Goal: Task Accomplishment & Management: Manage account settings

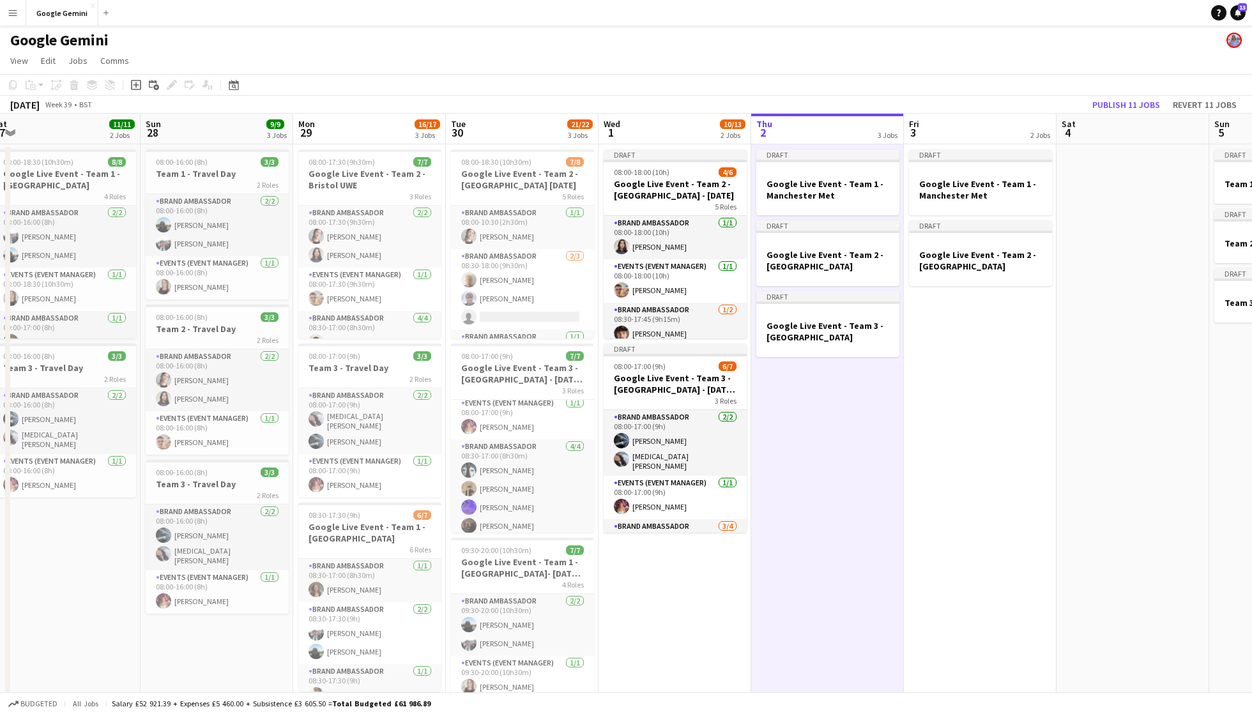
drag, startPoint x: 703, startPoint y: 151, endPoint x: 948, endPoint y: 77, distance: 256.8
click at [948, 77] on app-toolbar "Copy Paste Paste Command V Paste with crew Command Shift V Paste linked Job [GE…" at bounding box center [626, 85] width 1252 height 22
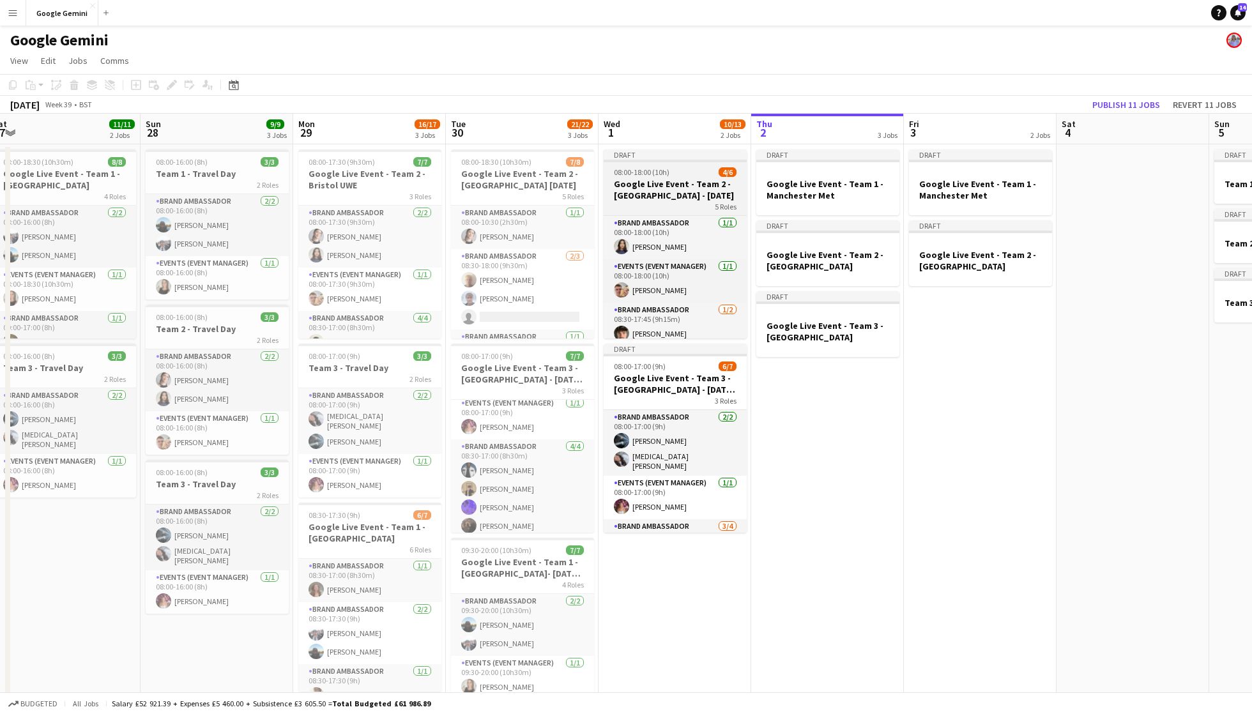
click at [673, 194] on h3 "Google Live Event - Team 2 - [GEOGRAPHIC_DATA] - [DATE]" at bounding box center [675, 189] width 143 height 23
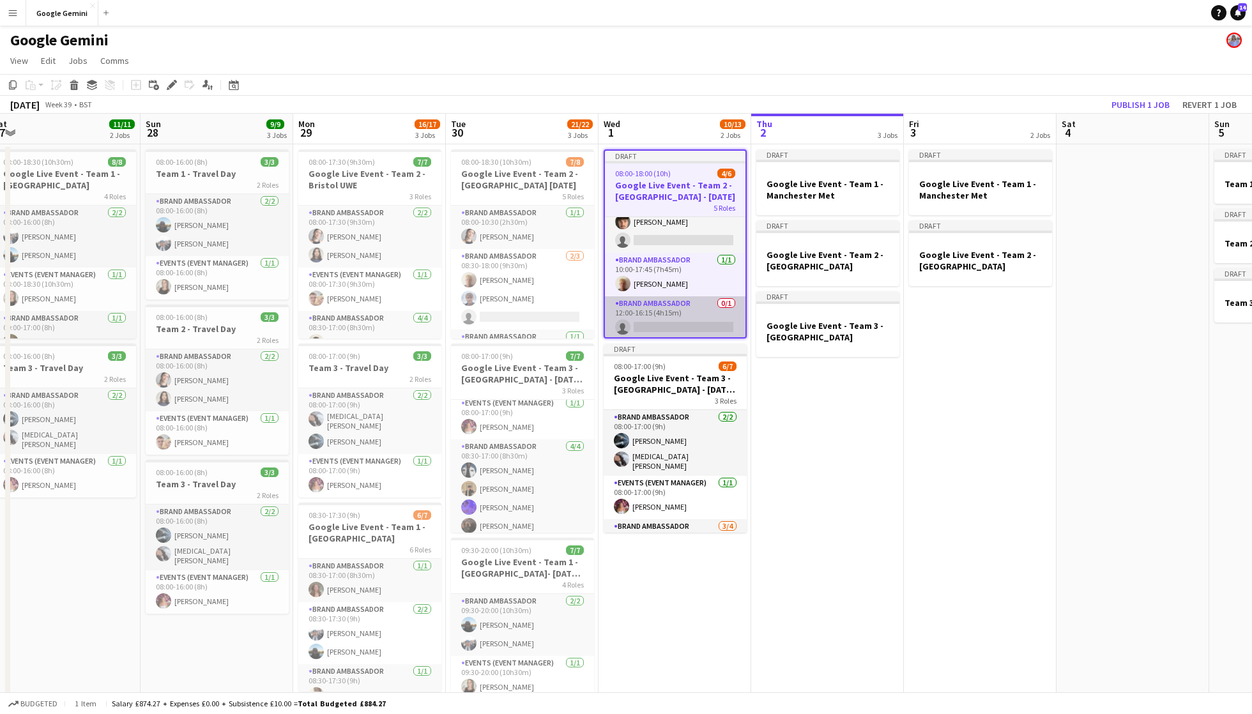
scroll to position [112, 0]
click at [172, 83] on icon at bounding box center [171, 85] width 7 height 7
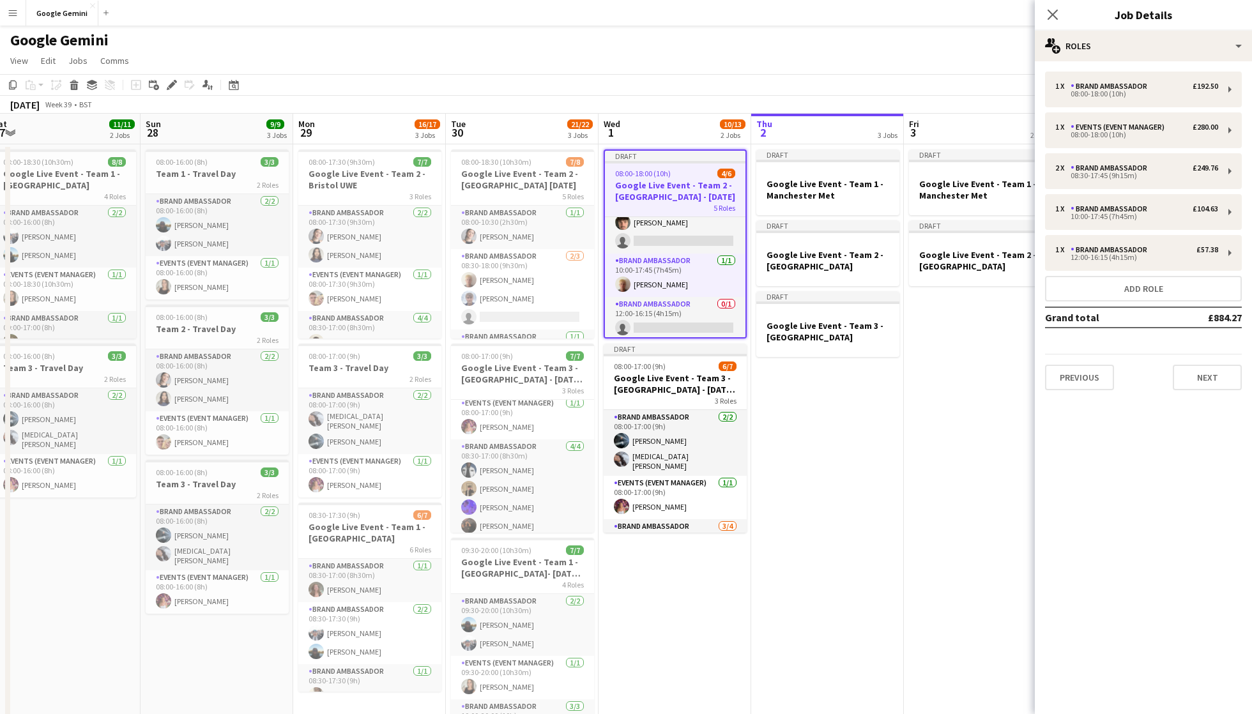
click at [943, 411] on app-date-cell "Draft Google Live Event - Team 1 - Manchester Met Draft Google Live Event - Tea…" at bounding box center [980, 495] width 153 height 703
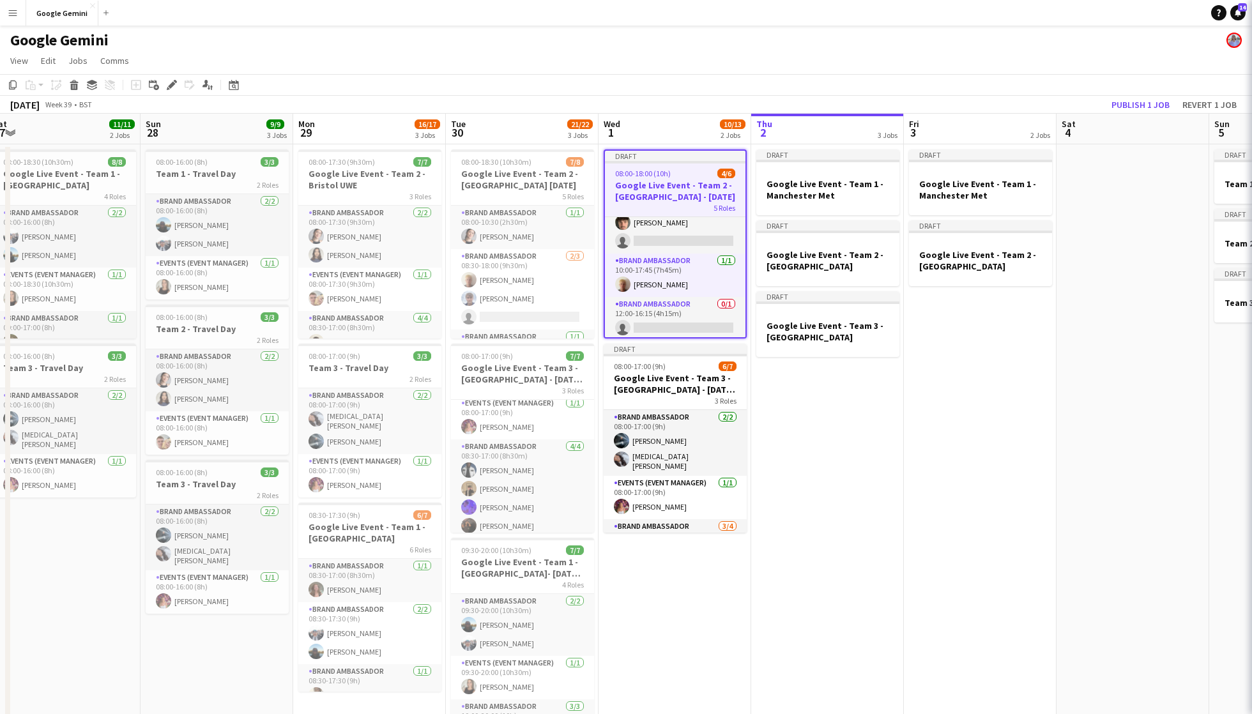
scroll to position [110, 0]
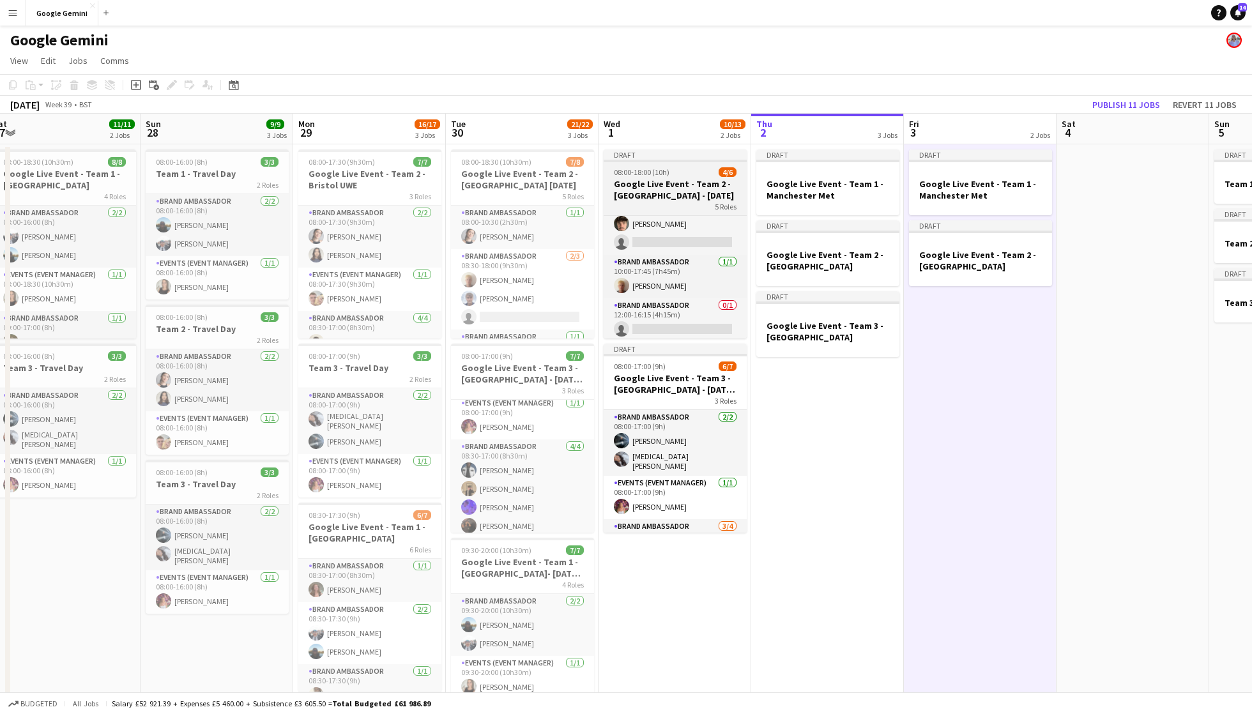
click at [703, 175] on div "08:00-18:00 (10h) 4/6" at bounding box center [675, 172] width 143 height 10
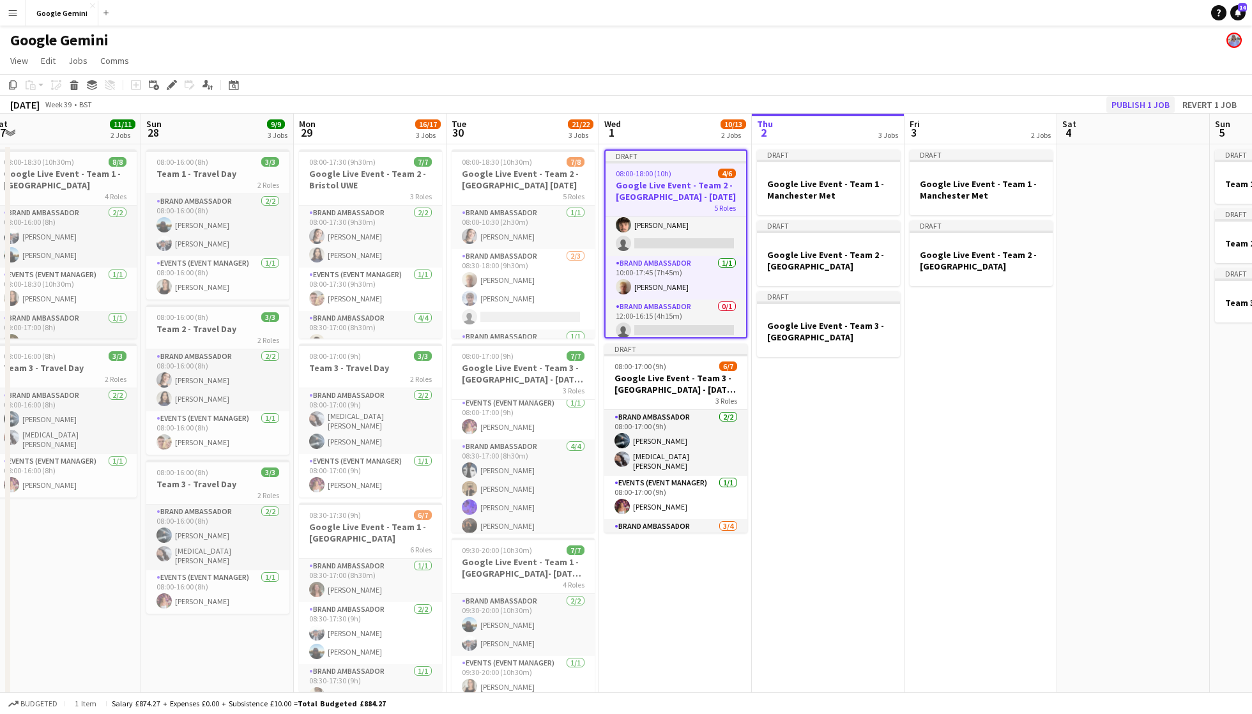
click at [1122, 97] on button "Publish 1 job" at bounding box center [1140, 104] width 68 height 17
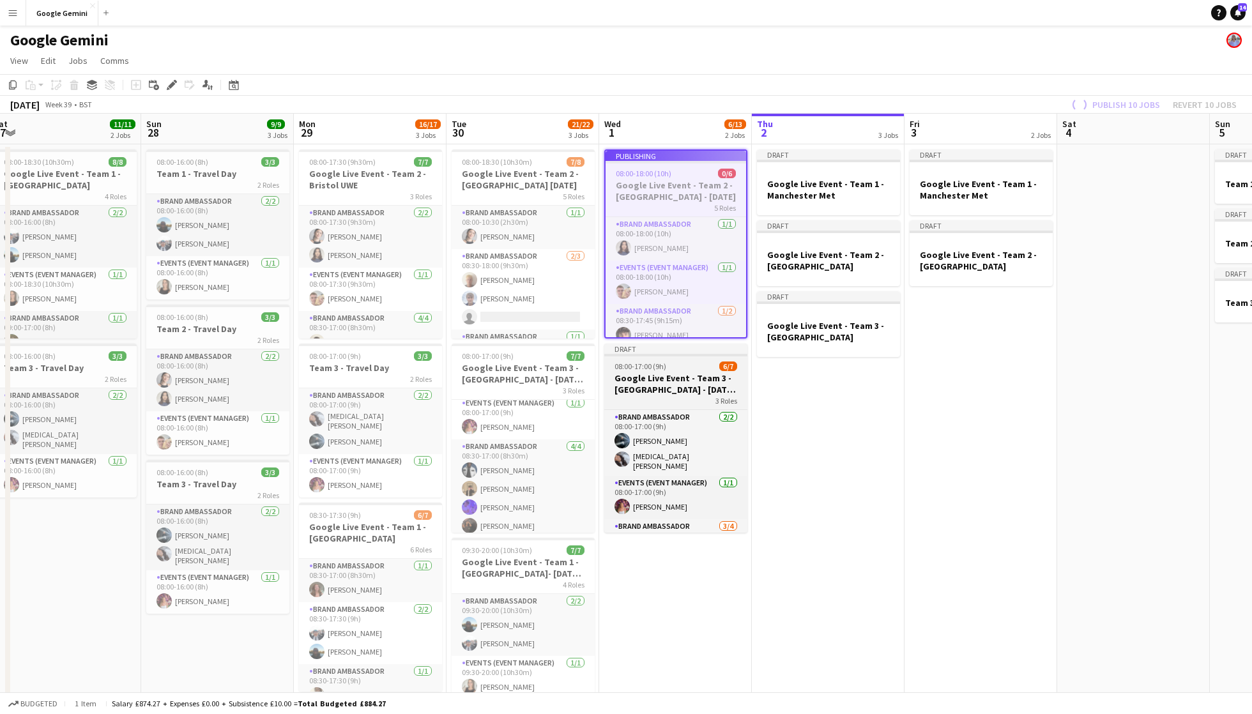
click at [673, 385] on h3 "Google Live Event - Team 3 - [GEOGRAPHIC_DATA] - [DATE] 30th" at bounding box center [675, 383] width 143 height 23
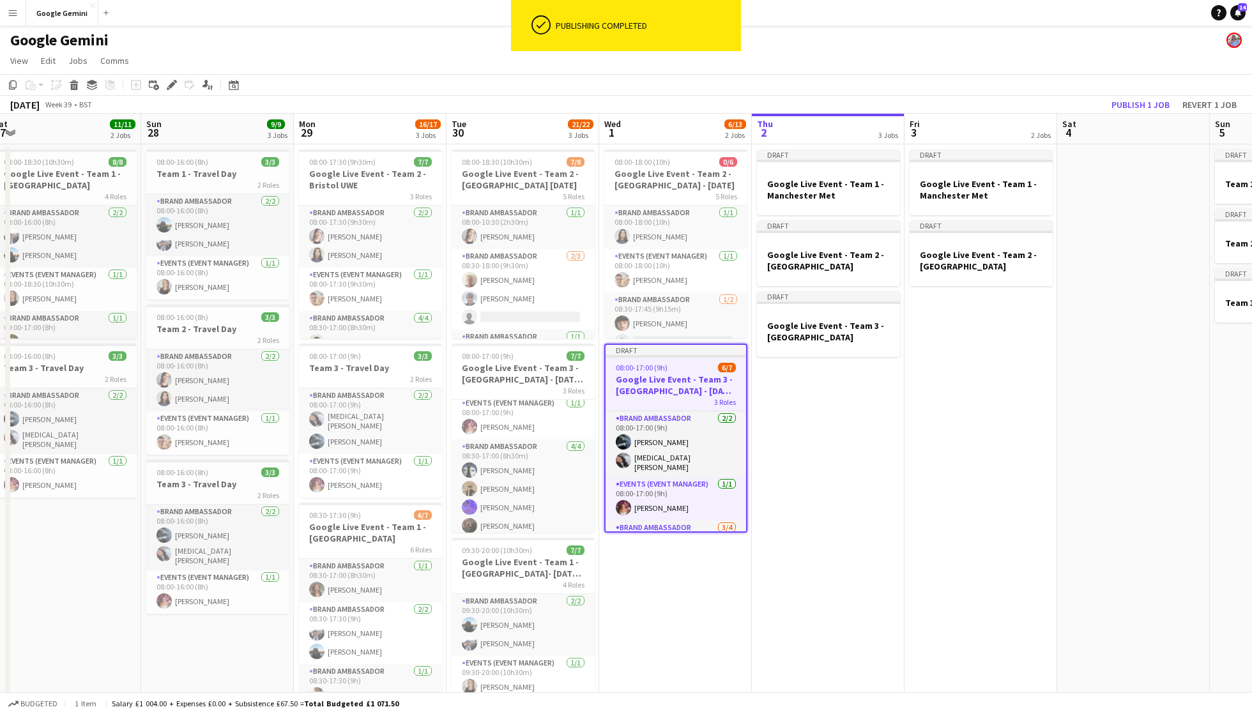
scroll to position [0, 0]
click at [169, 83] on icon "Edit" at bounding box center [172, 85] width 10 height 10
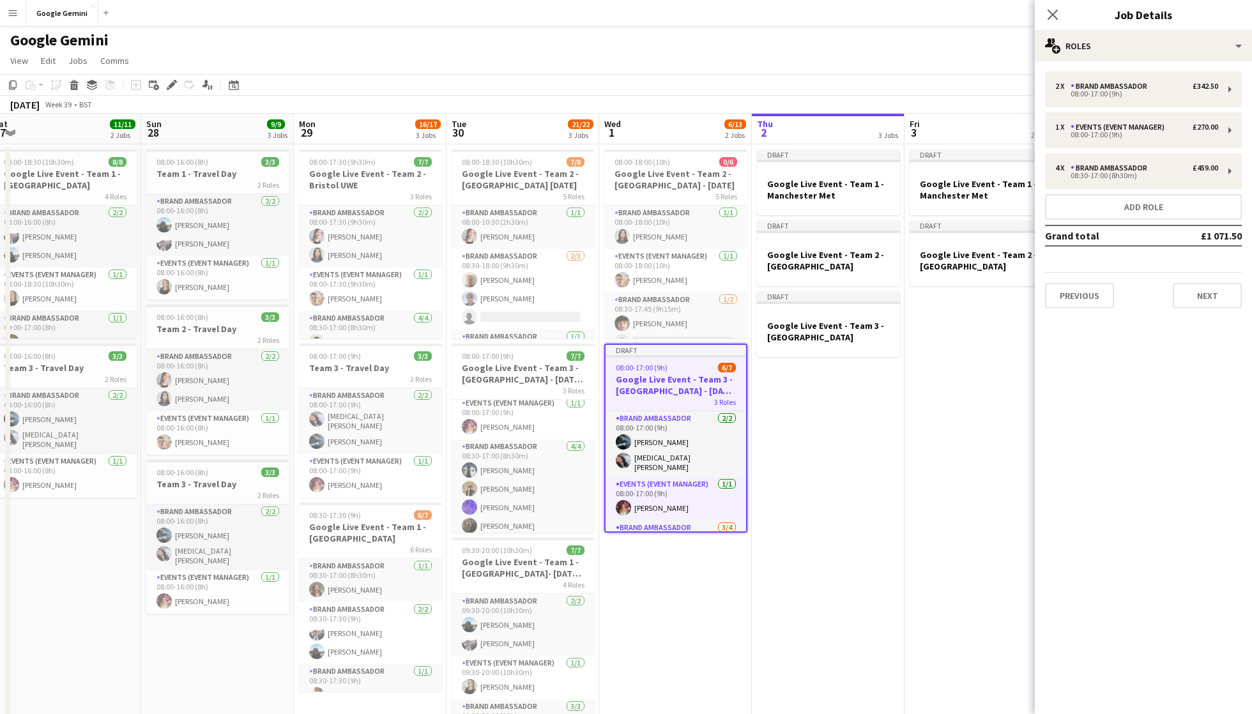
click at [990, 373] on app-date-cell "Draft Google Live Event - Team 1 - Manchester Met Draft Google Live Event - Tea…" at bounding box center [980, 495] width 153 height 703
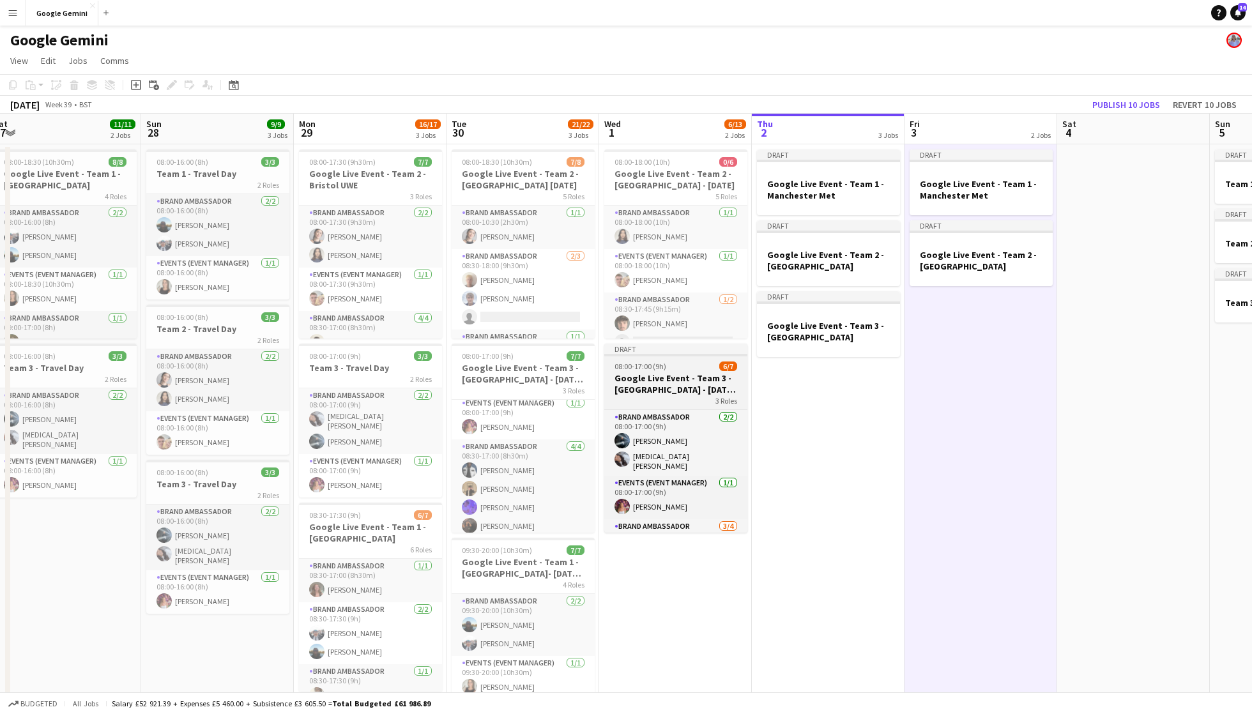
click at [695, 378] on h3 "Google Live Event - Team 3 - [GEOGRAPHIC_DATA] - [DATE] 30th" at bounding box center [675, 383] width 143 height 23
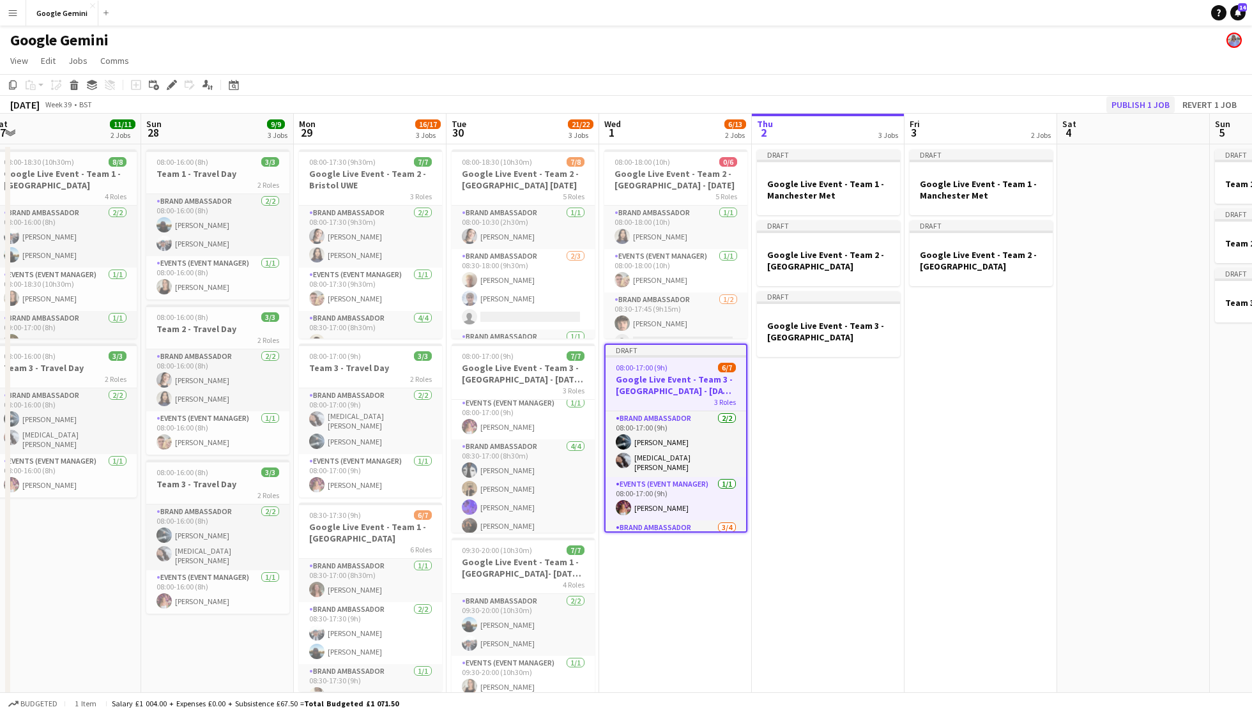
click at [1139, 97] on button "Publish 1 job" at bounding box center [1140, 104] width 68 height 17
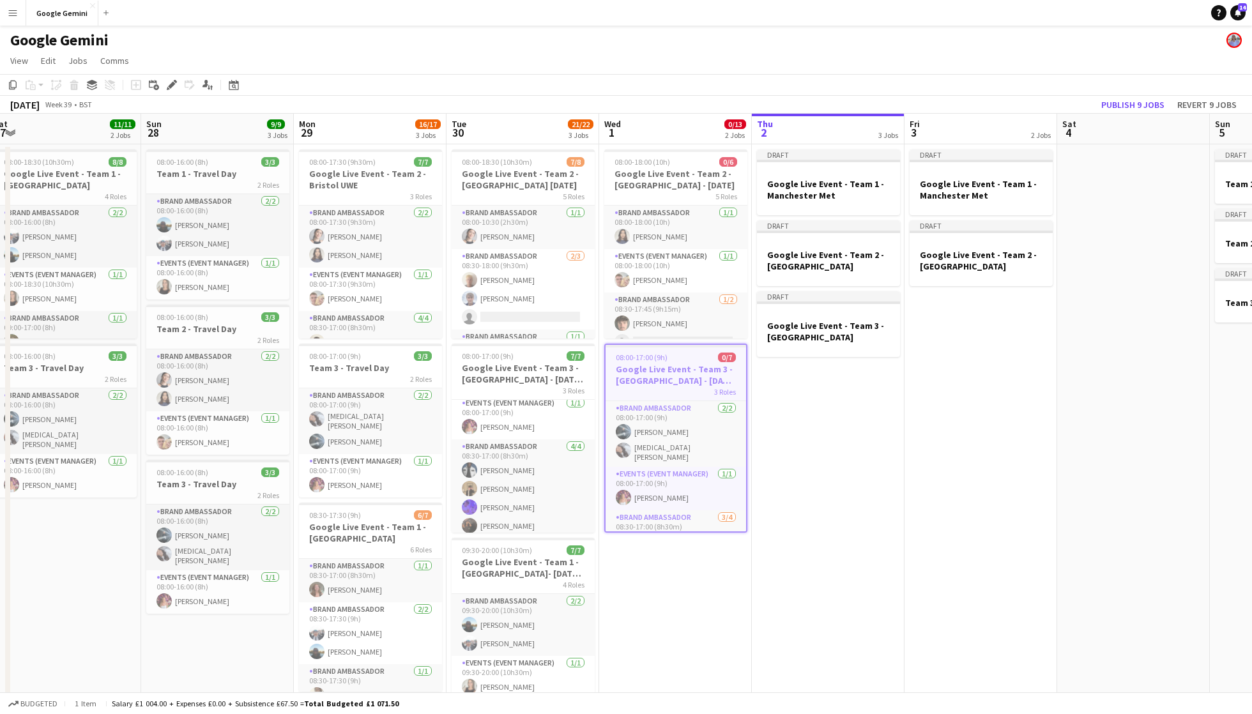
click at [17, 3] on button "Menu" at bounding box center [13, 13] width 26 height 26
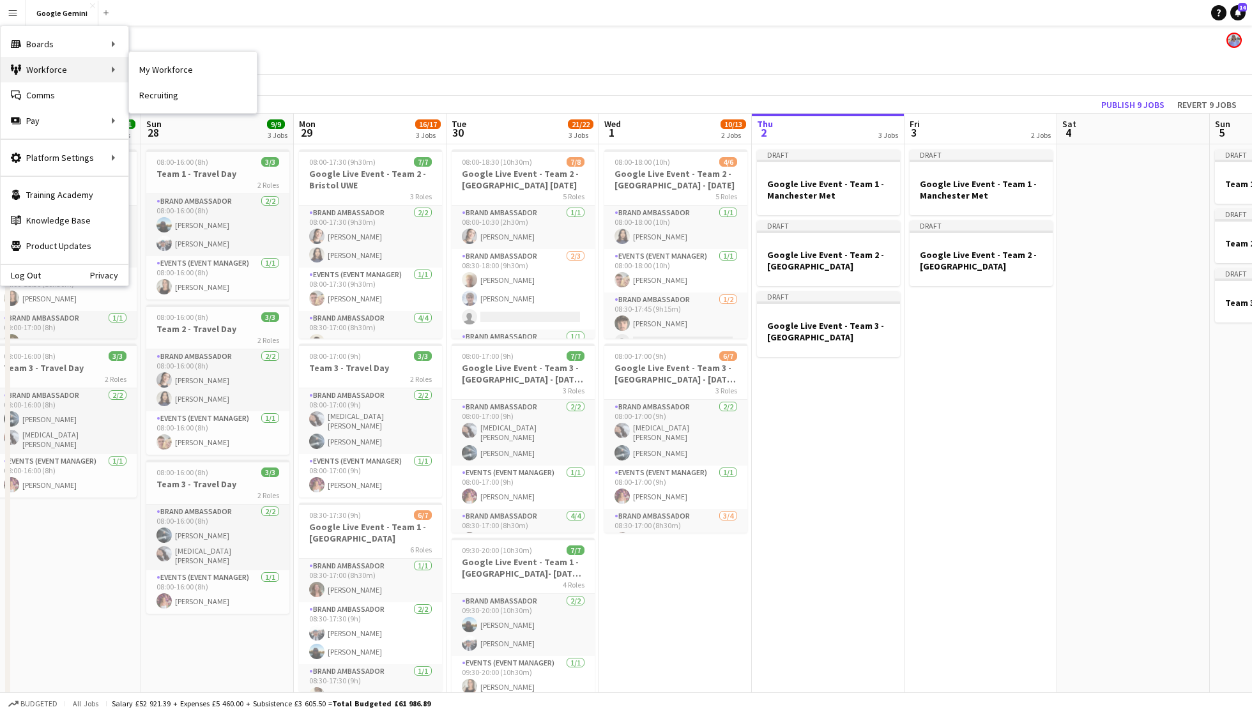
click at [55, 72] on div "Workforce Workforce" at bounding box center [65, 70] width 128 height 26
click at [69, 69] on div "Workforce Workforce" at bounding box center [65, 70] width 128 height 26
click at [169, 70] on link "My Workforce" at bounding box center [193, 70] width 128 height 26
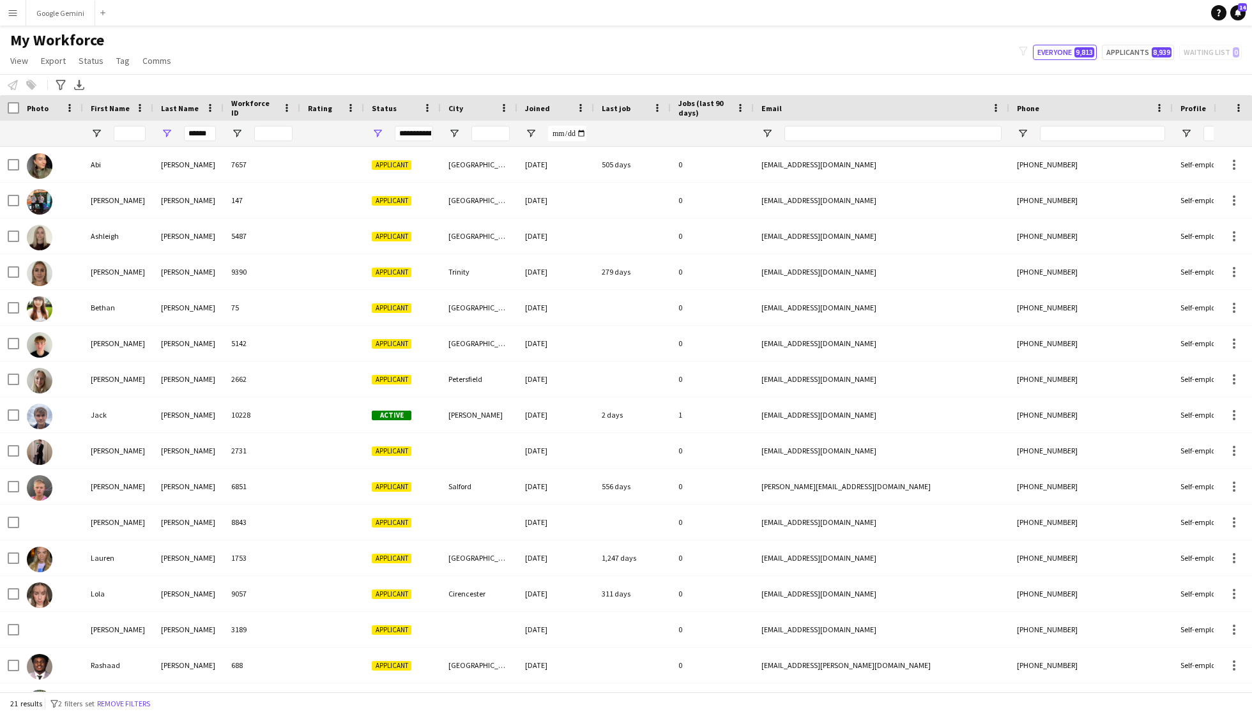
click at [11, 22] on button "Menu" at bounding box center [13, 13] width 26 height 26
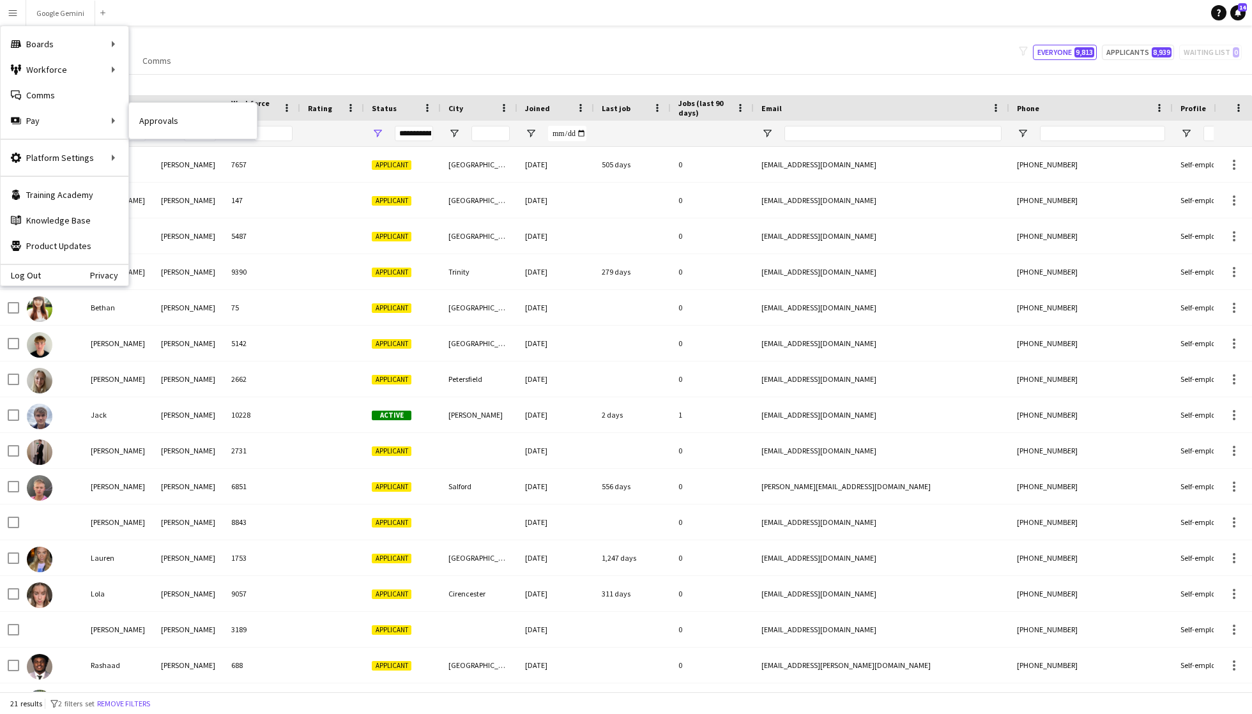
click at [169, 137] on nav "Approvals" at bounding box center [193, 121] width 128 height 36
click at [166, 129] on link "Approvals" at bounding box center [193, 121] width 128 height 26
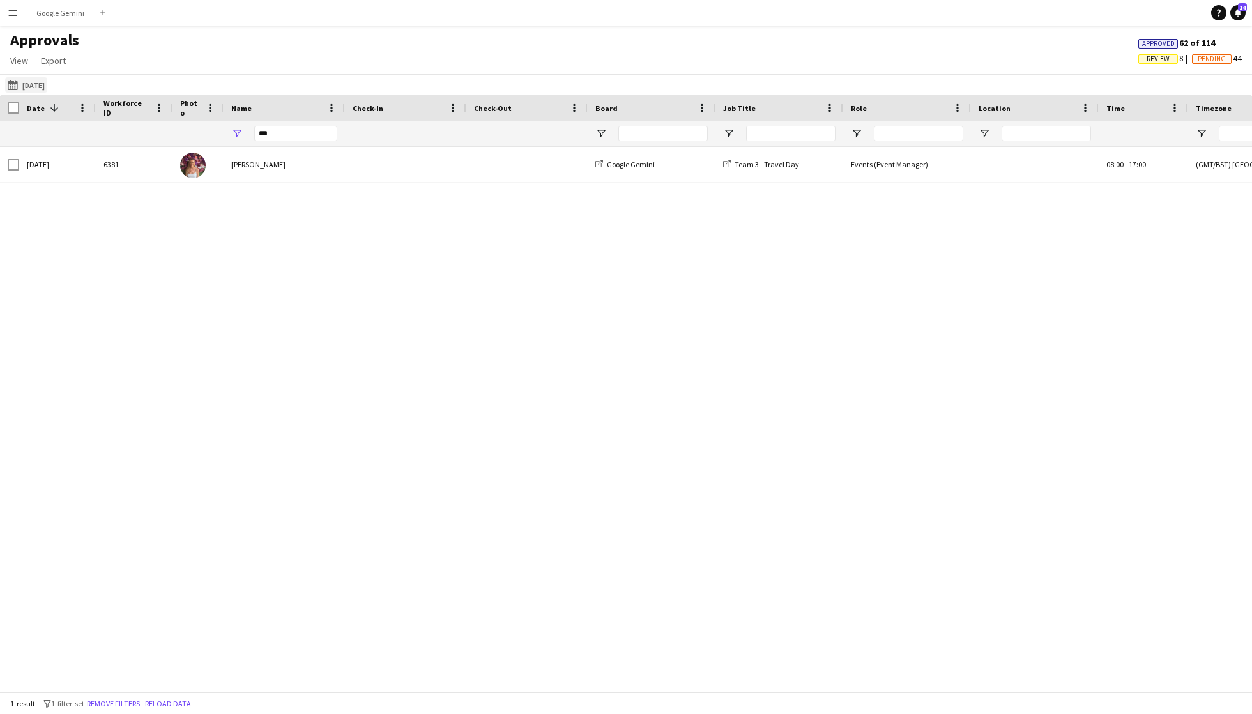
click at [36, 77] on button "[DATE] [DATE]" at bounding box center [26, 84] width 42 height 15
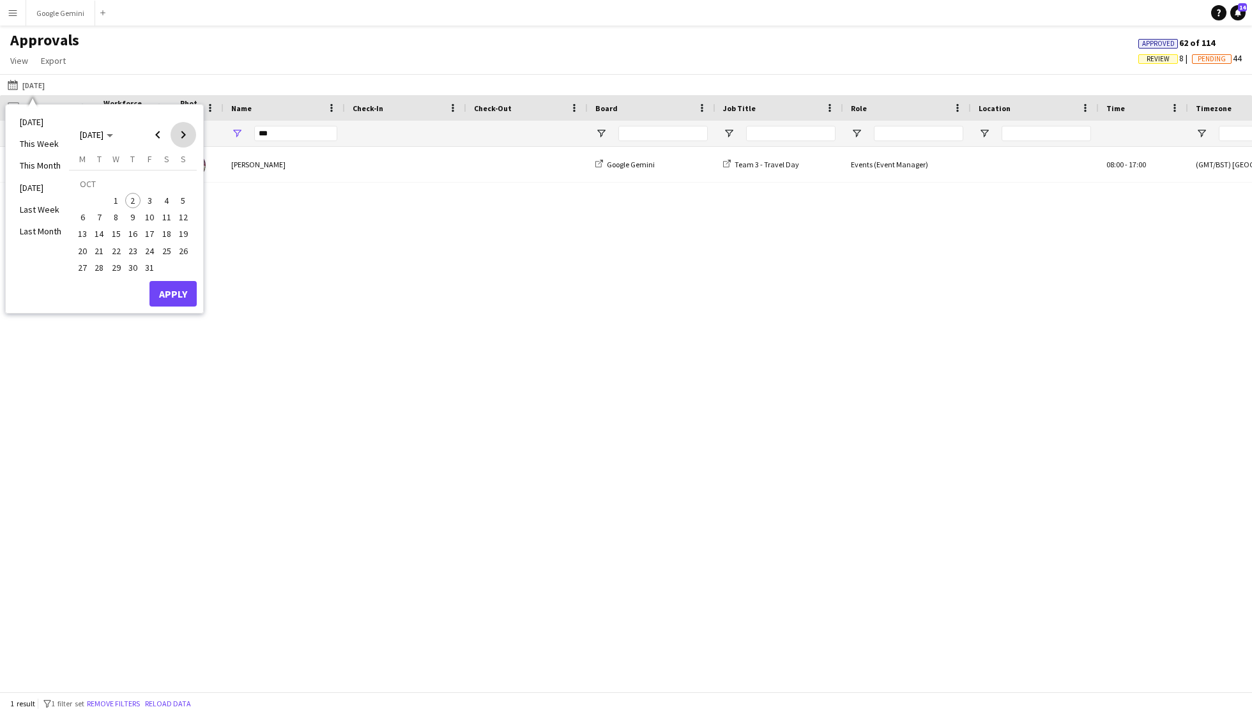
click at [185, 131] on span "Next month" at bounding box center [184, 135] width 26 height 26
click at [164, 134] on span "Previous month" at bounding box center [158, 135] width 26 height 26
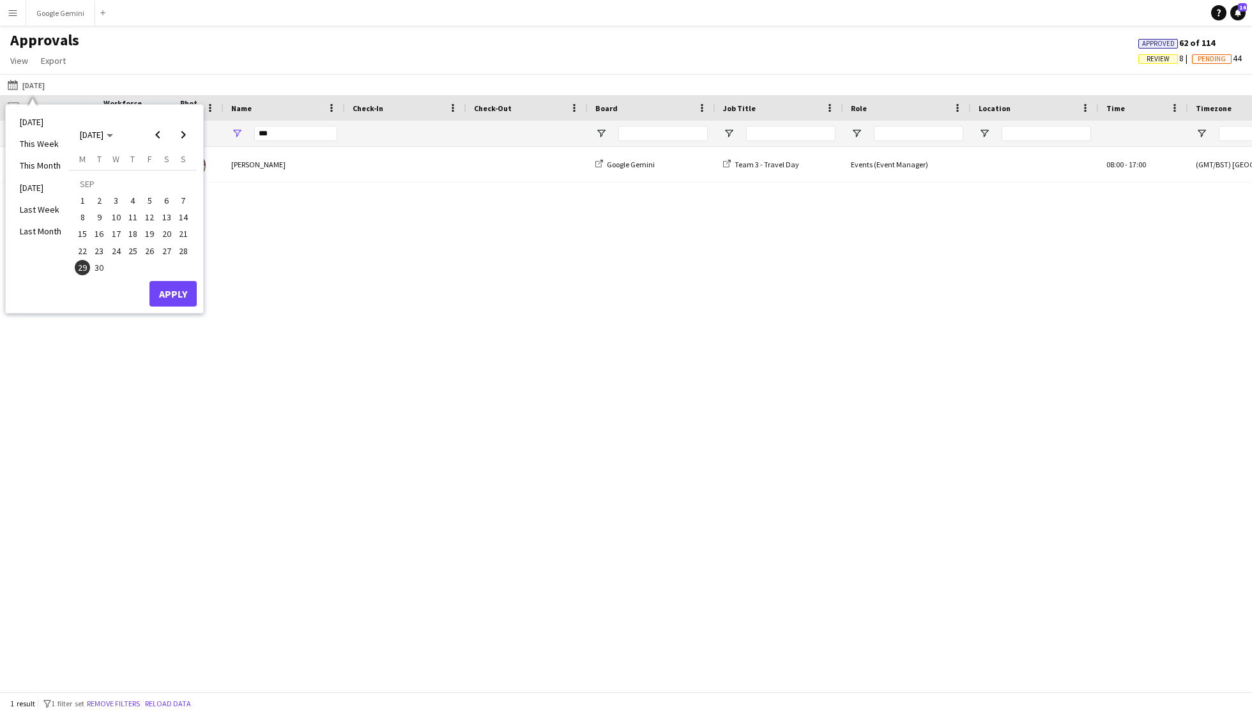
click at [116, 251] on span "24" at bounding box center [116, 250] width 15 height 15
click at [164, 290] on button "Apply" at bounding box center [172, 294] width 47 height 26
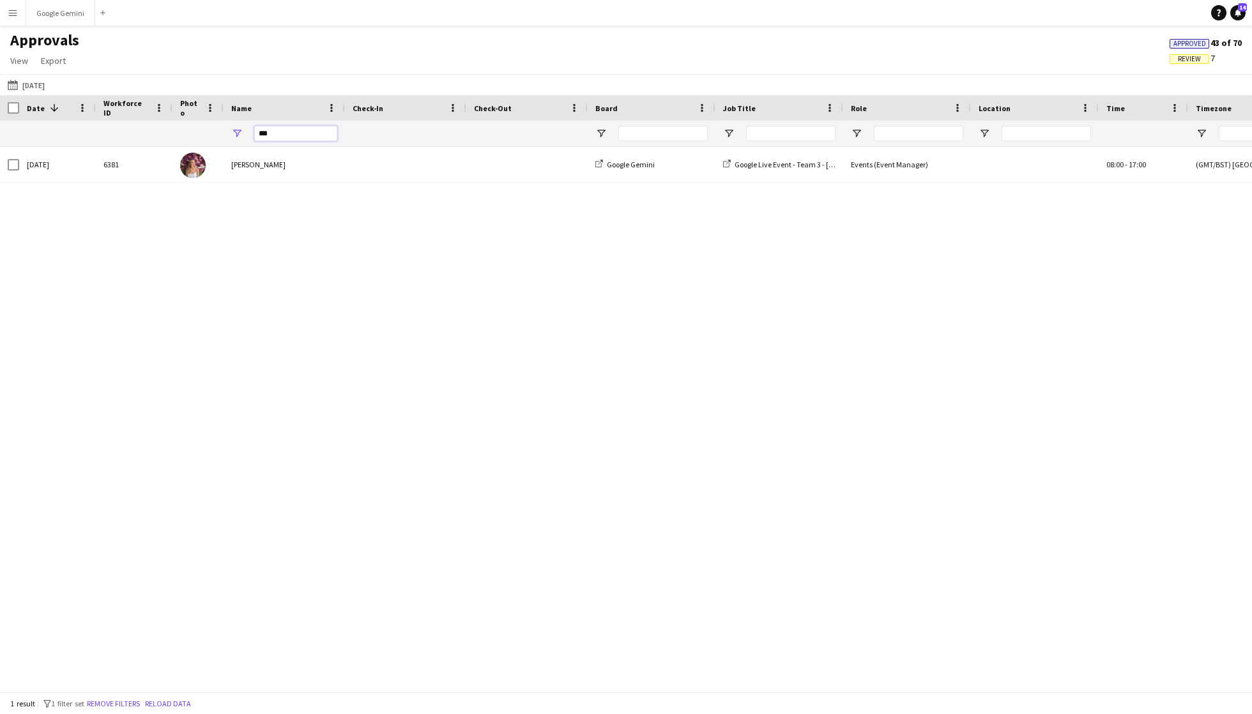
click at [298, 126] on input "***" at bounding box center [295, 133] width 83 height 15
click at [294, 133] on input "***" at bounding box center [295, 133] width 83 height 15
type input "*"
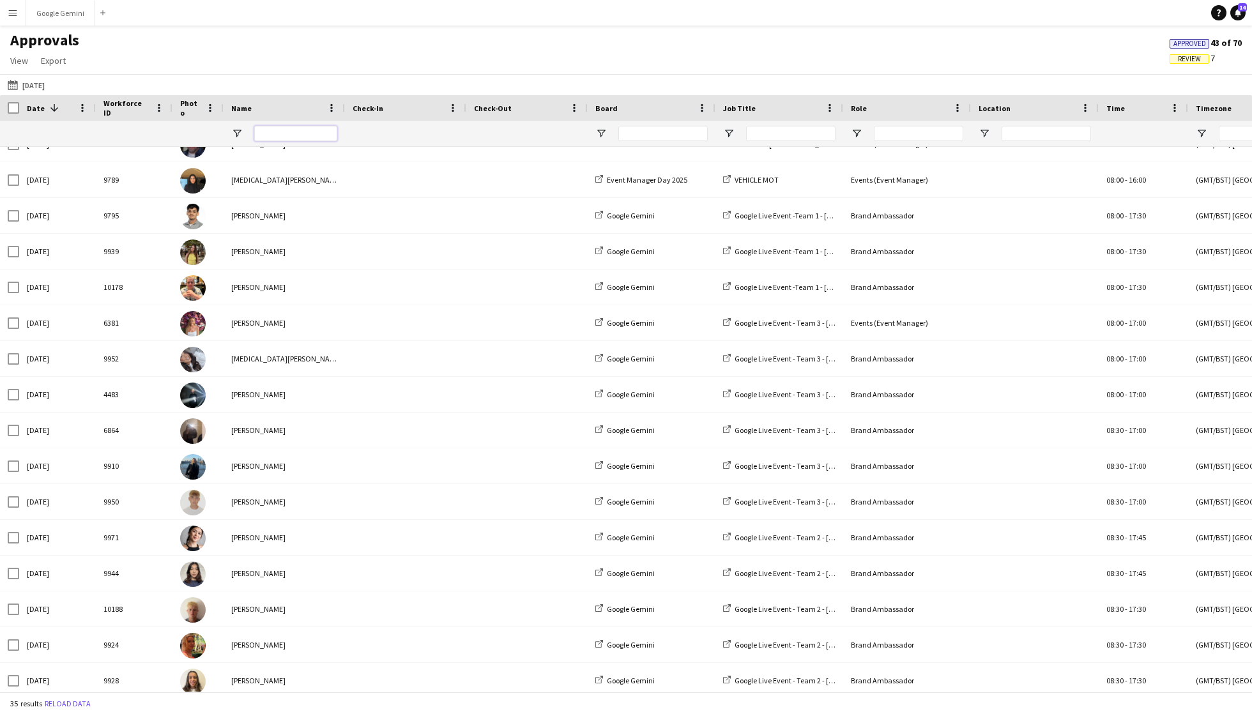
scroll to position [199, 0]
drag, startPoint x: 376, startPoint y: 241, endPoint x: 434, endPoint y: -18, distance: 265.3
click at [434, 0] on html "Menu Boards Boards Boards All jobs Status Workforce Workforce My Workforce Recr…" at bounding box center [626, 357] width 1252 height 714
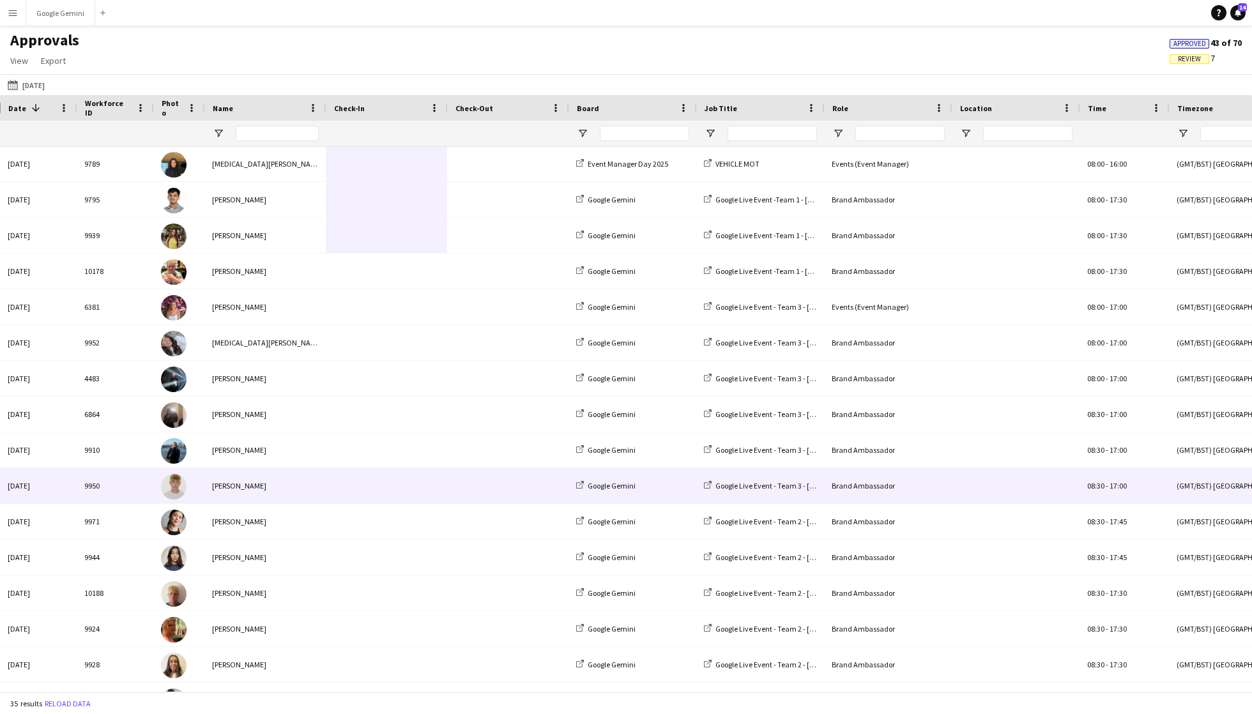
scroll to position [0, 0]
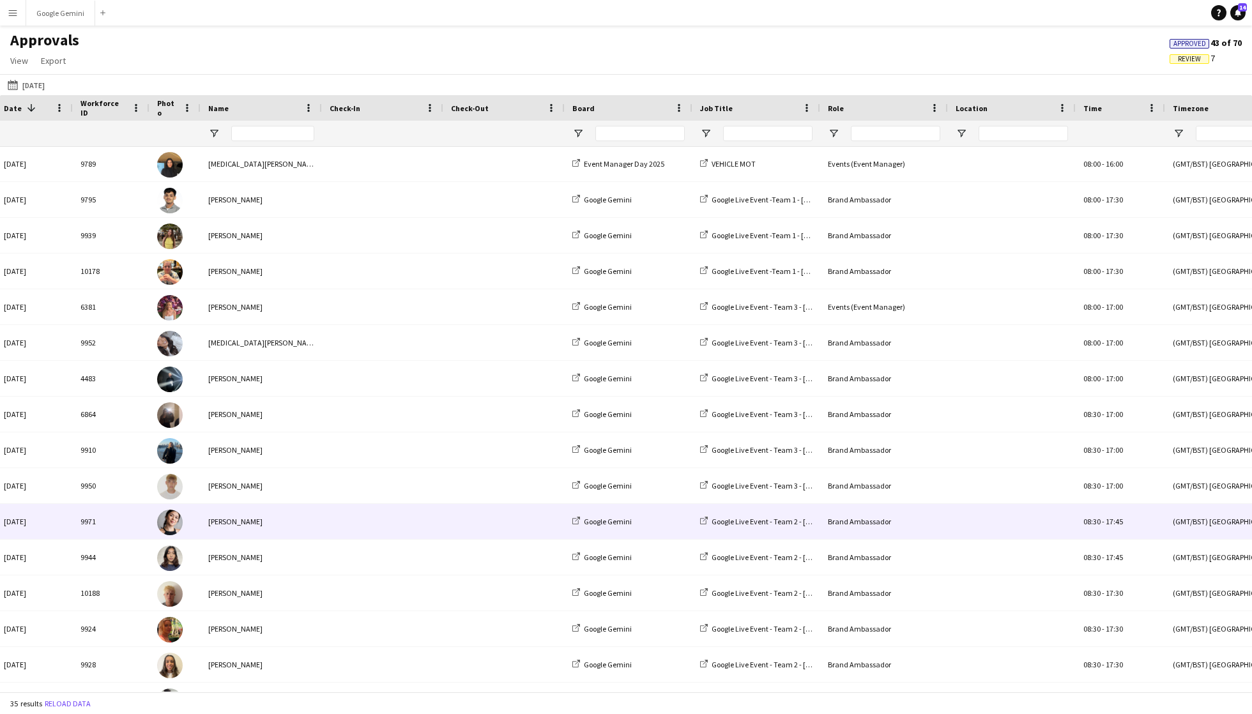
click at [342, 515] on span at bounding box center [383, 521] width 106 height 35
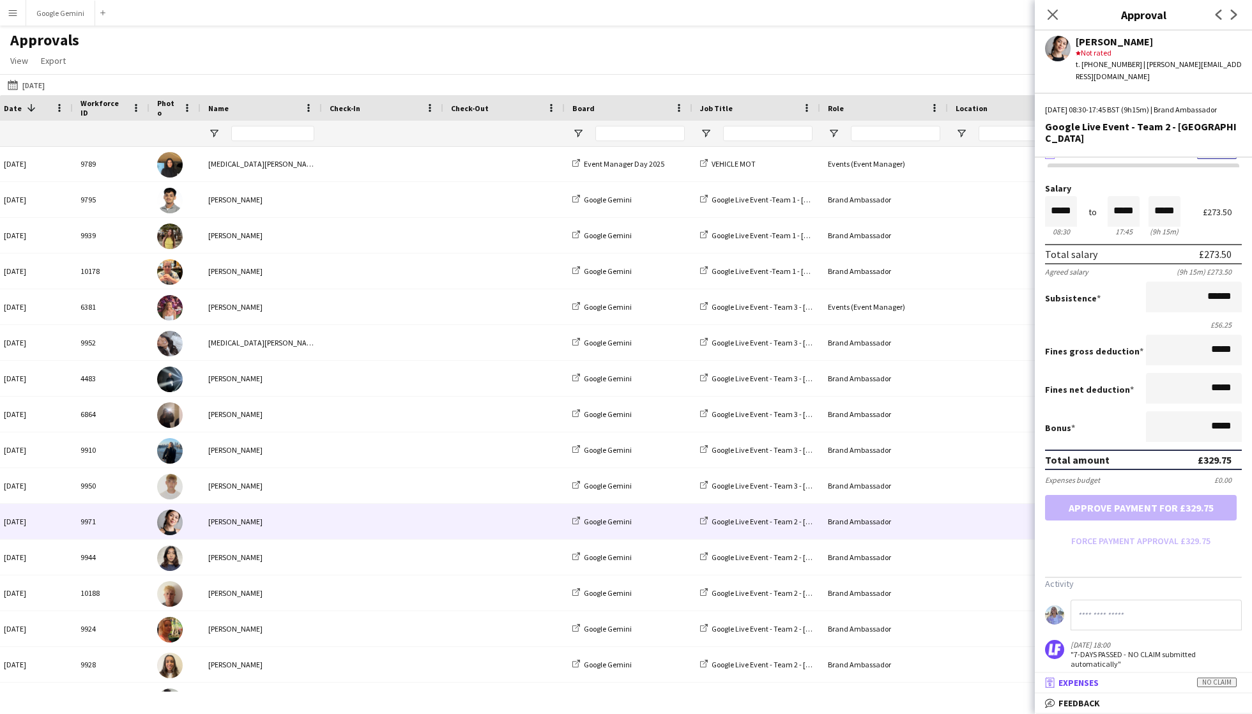
click at [1148, 688] on mat-panel-title "receipt Expenses No claim" at bounding box center [1141, 682] width 212 height 11
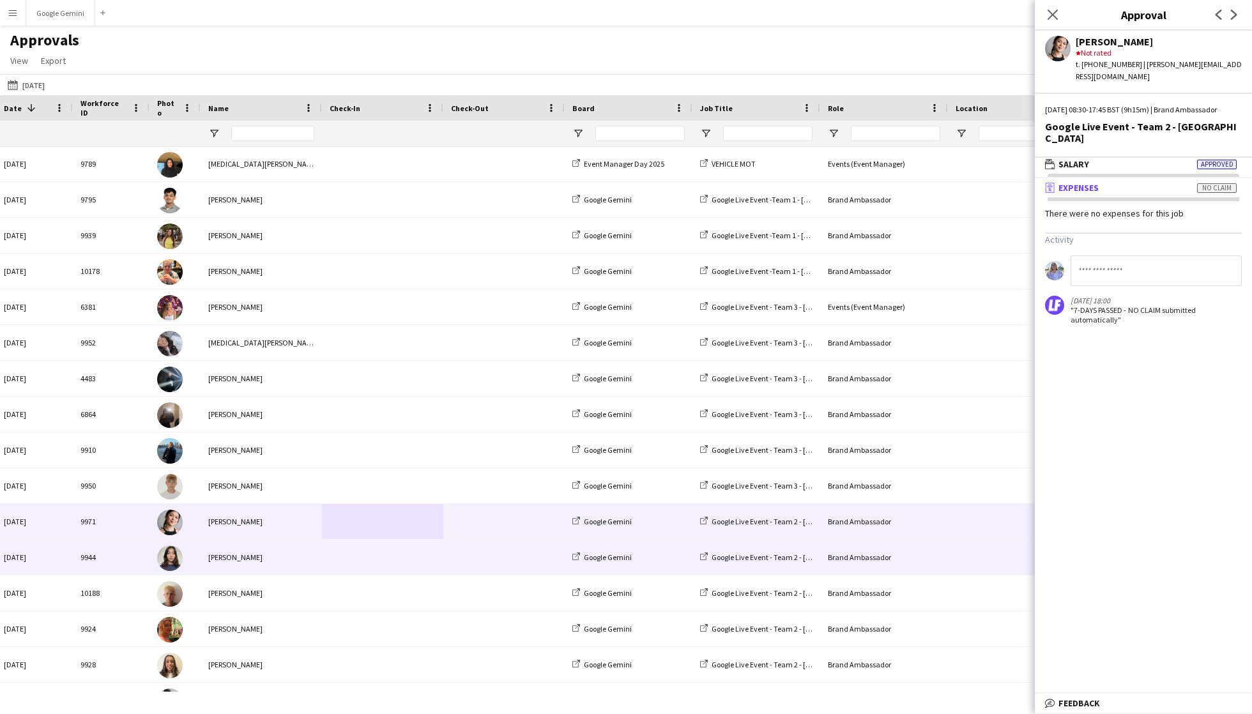
click at [409, 560] on span at bounding box center [383, 557] width 106 height 35
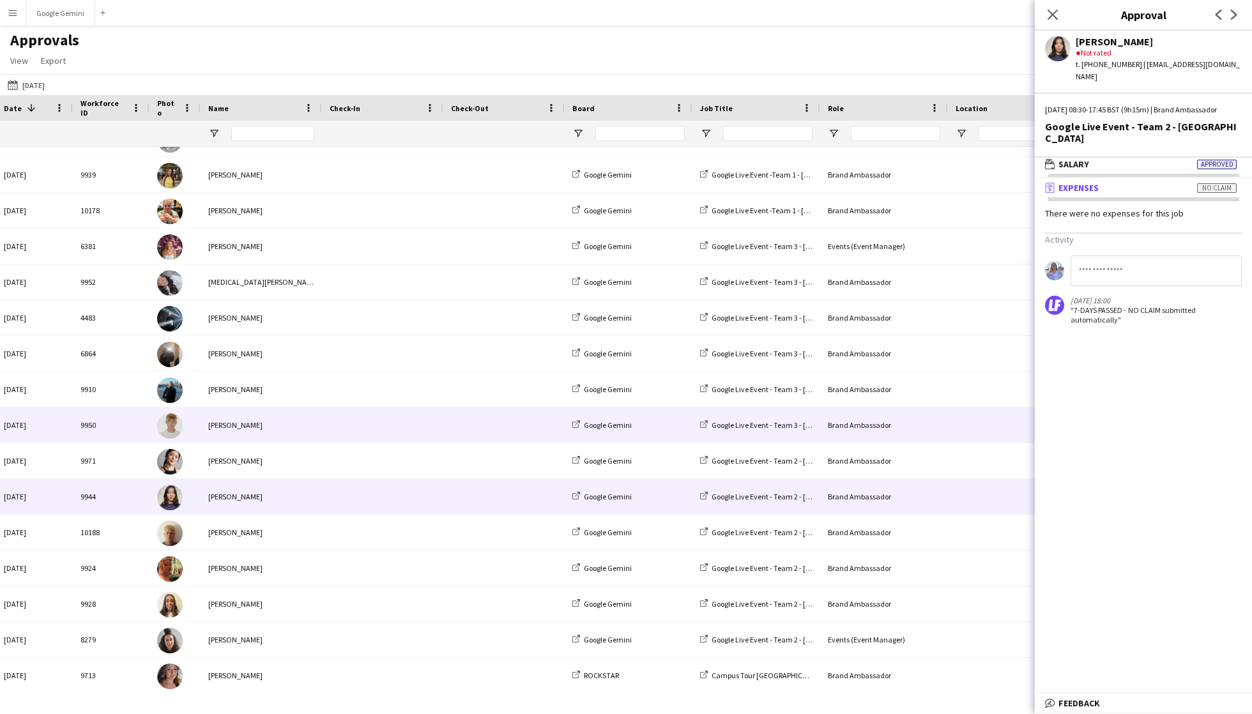
click at [324, 441] on div at bounding box center [382, 424] width 121 height 35
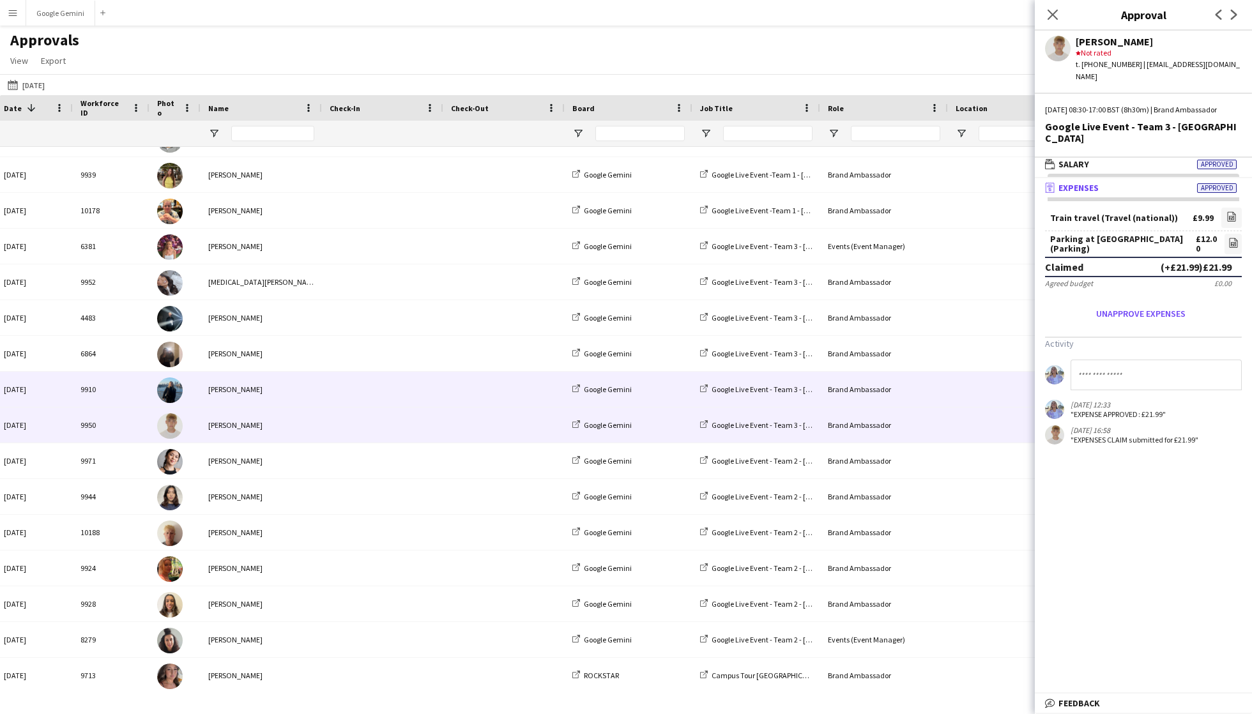
click at [396, 390] on span at bounding box center [383, 389] width 106 height 35
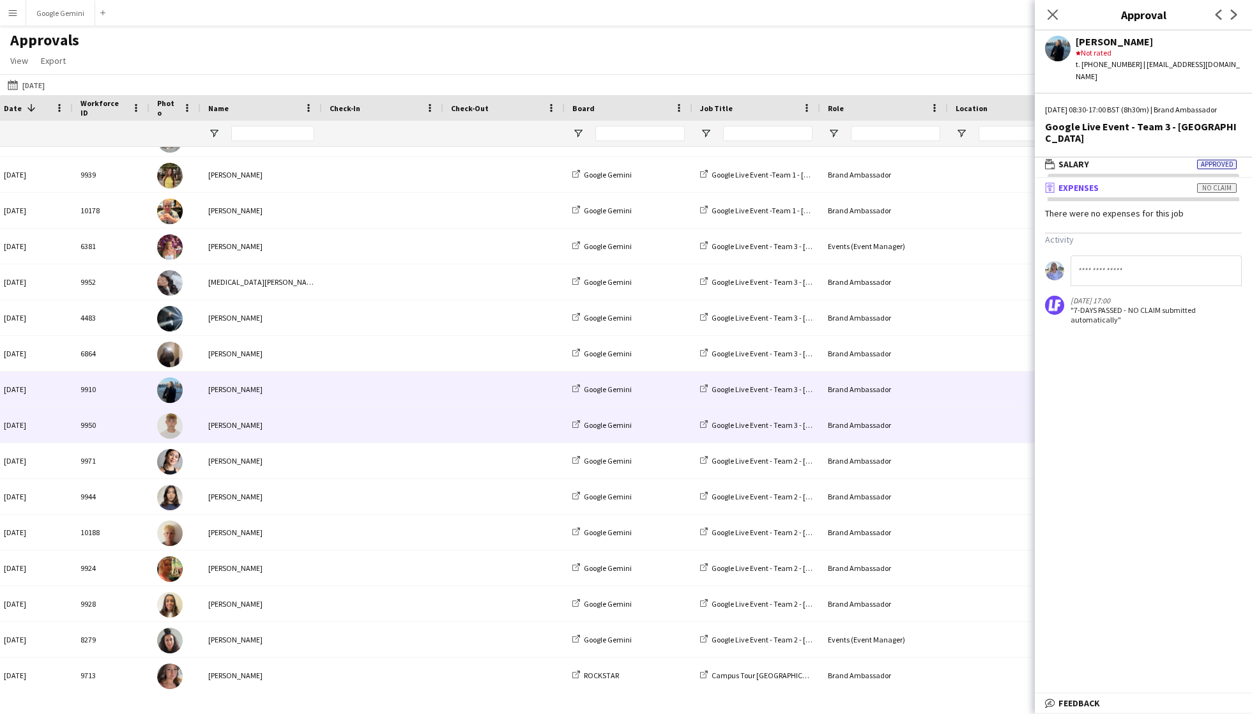
click at [367, 411] on span at bounding box center [383, 424] width 106 height 35
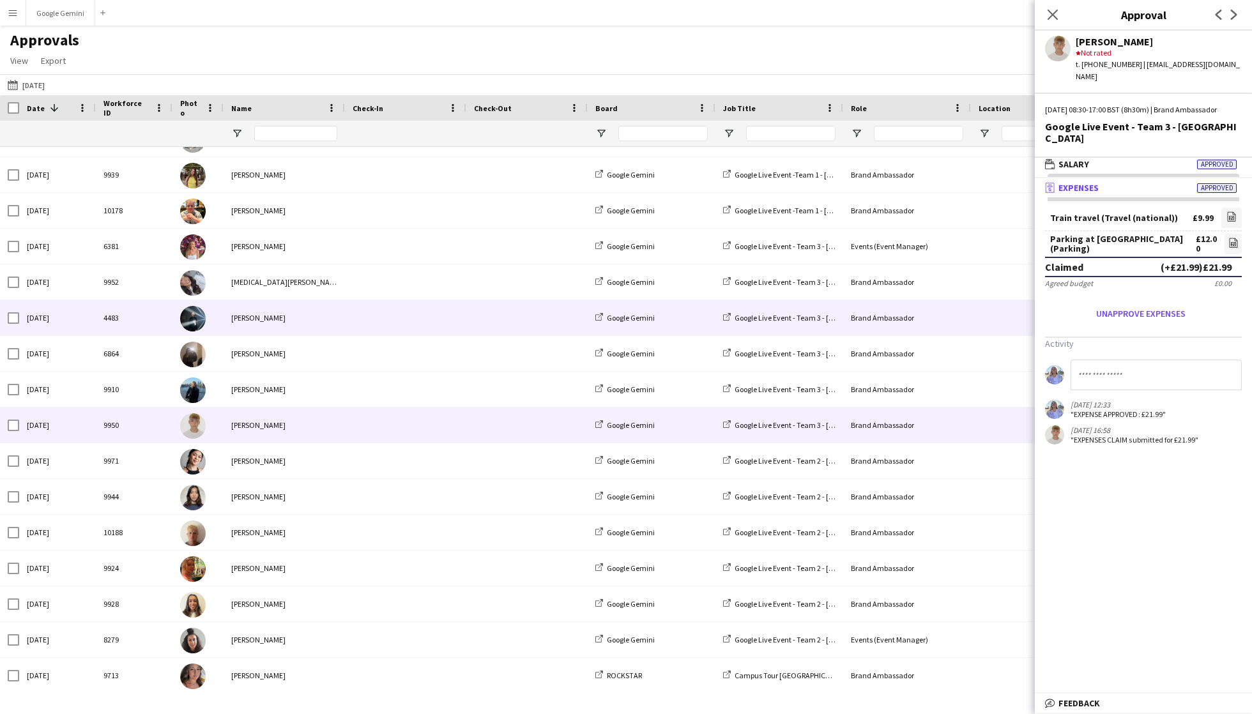
click at [255, 309] on div "[PERSON_NAME]" at bounding box center [284, 317] width 121 height 35
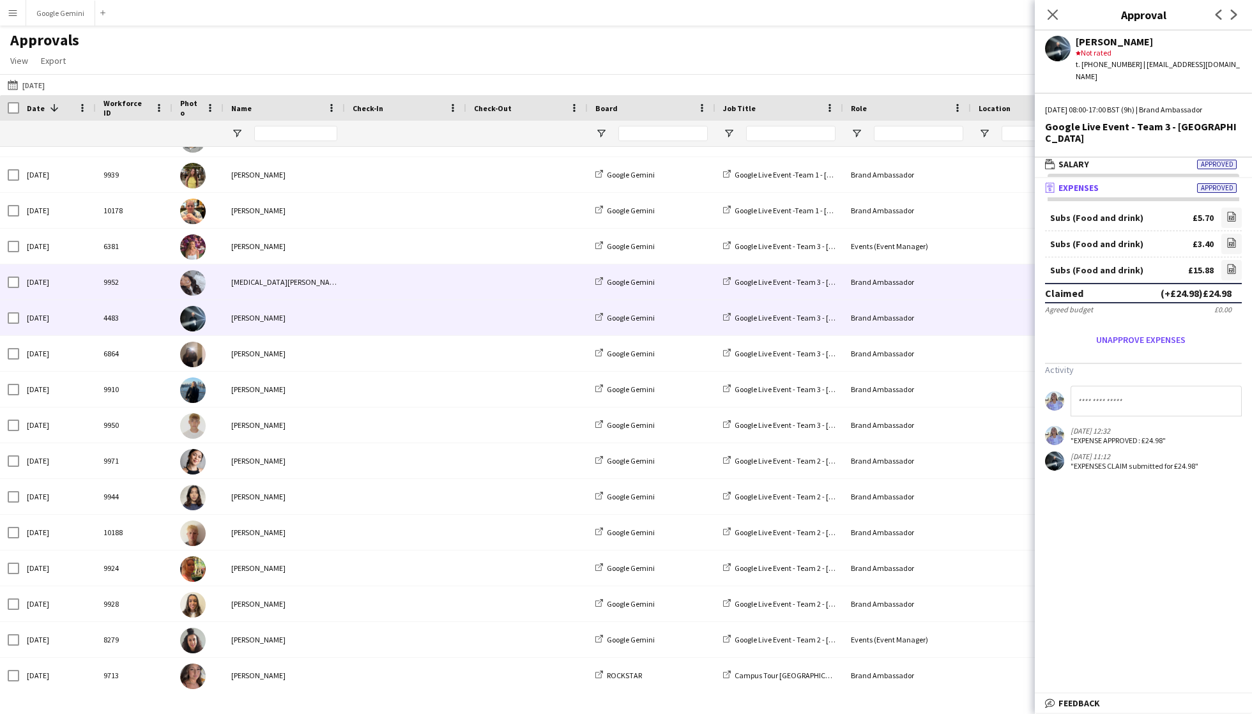
click at [261, 292] on div "[MEDICAL_DATA][PERSON_NAME]" at bounding box center [284, 281] width 121 height 35
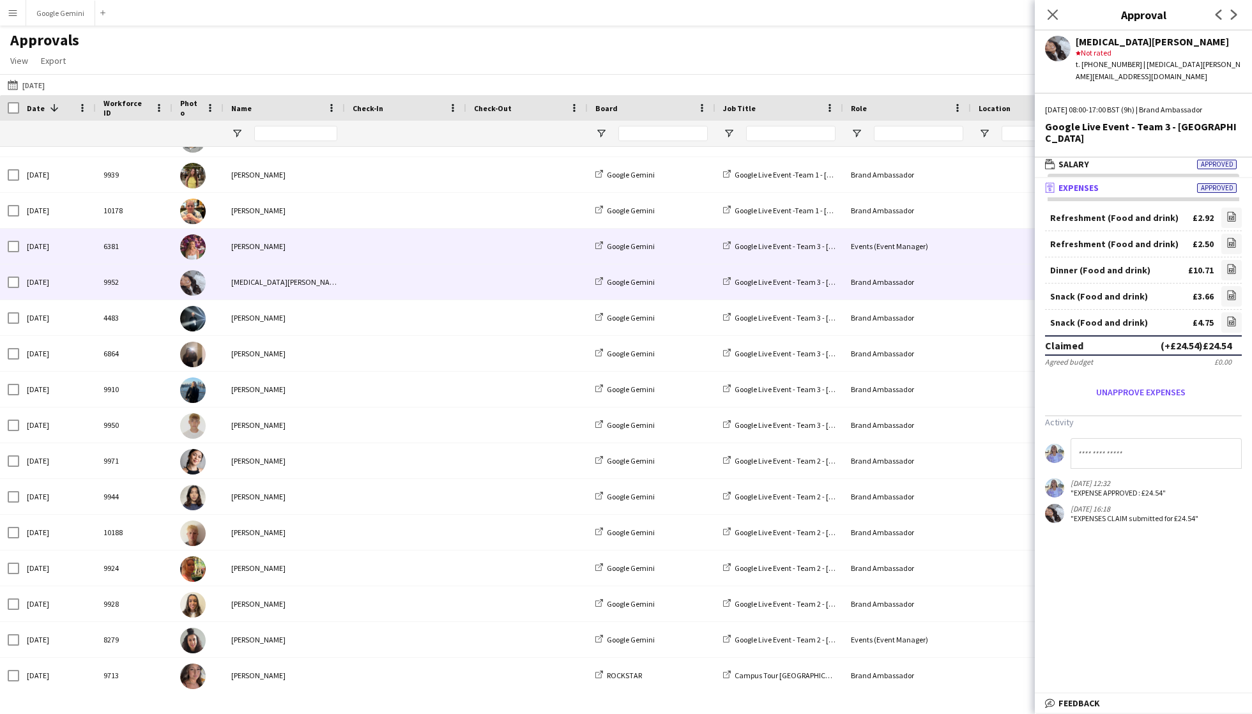
click at [277, 246] on div "[PERSON_NAME]" at bounding box center [284, 246] width 121 height 35
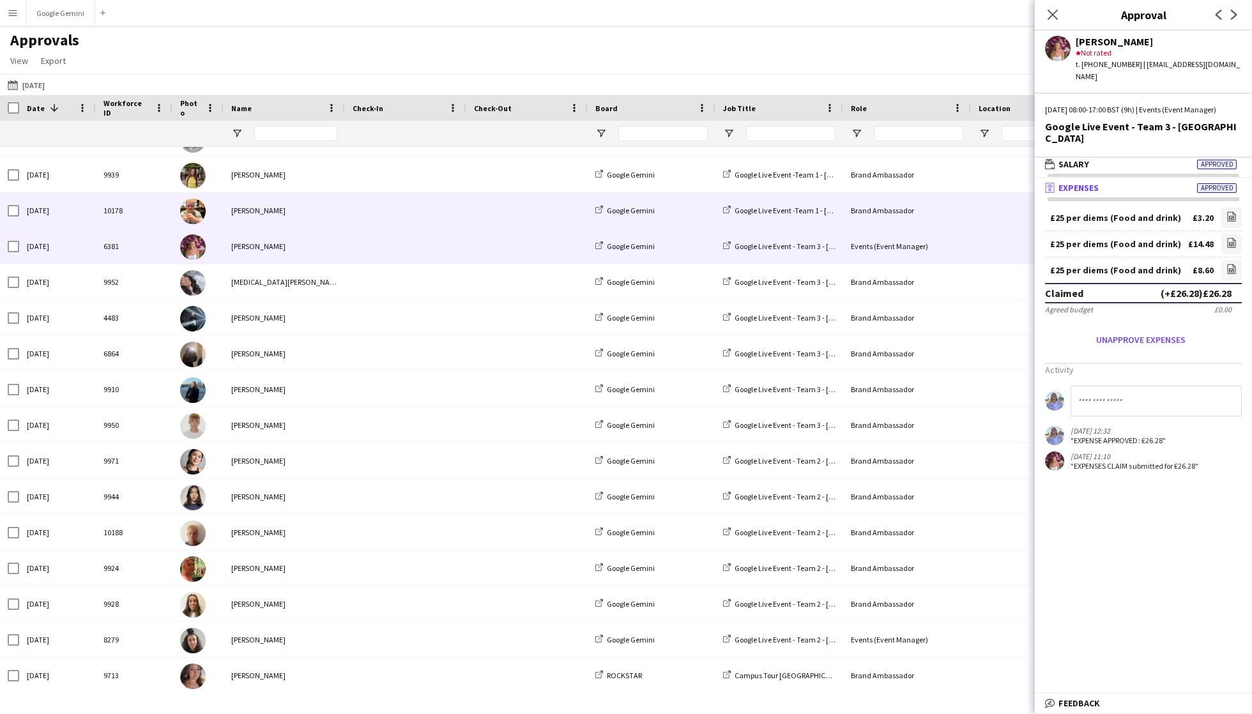
click at [286, 208] on div "[PERSON_NAME]" at bounding box center [284, 210] width 121 height 35
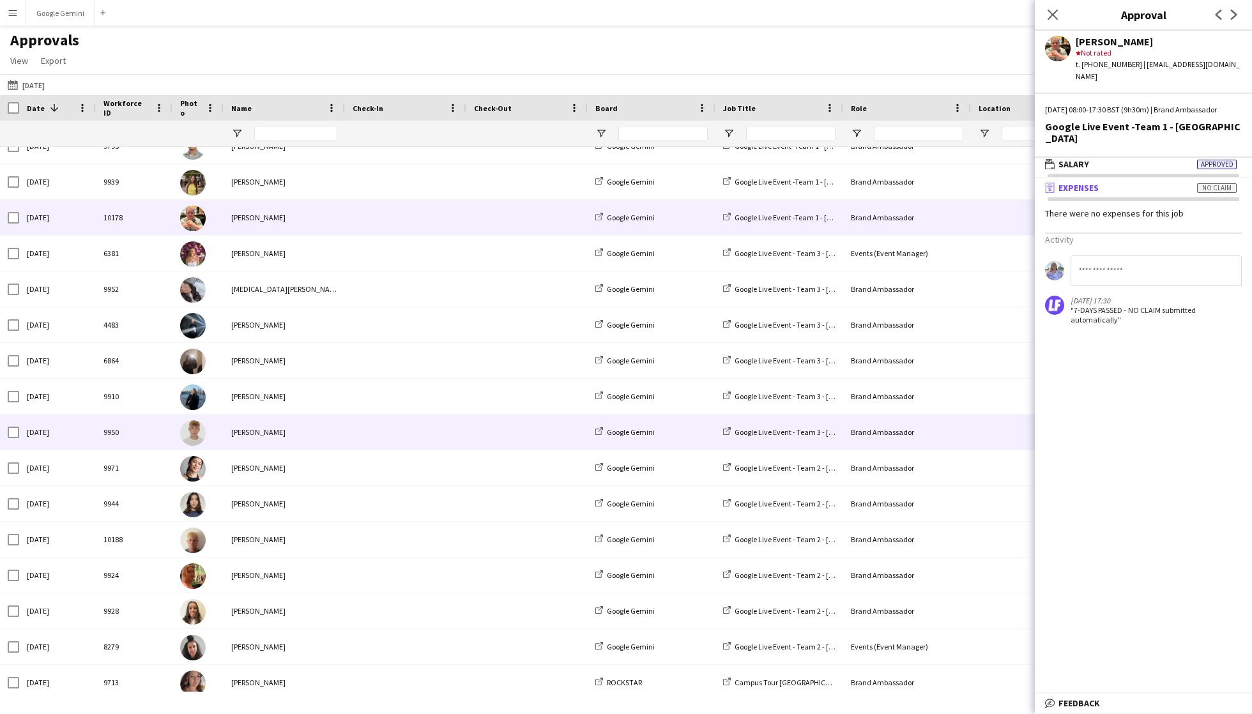
click at [290, 438] on div "[PERSON_NAME]" at bounding box center [284, 432] width 121 height 35
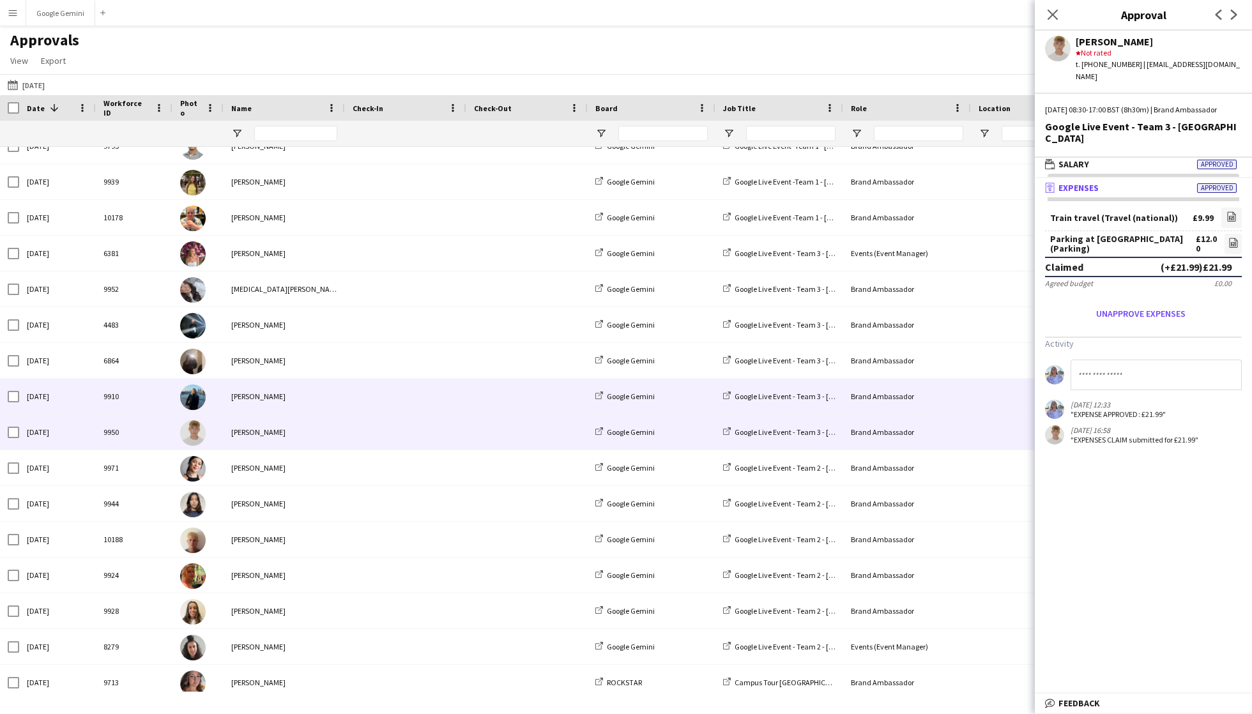
click at [300, 387] on div "[PERSON_NAME]" at bounding box center [284, 396] width 121 height 35
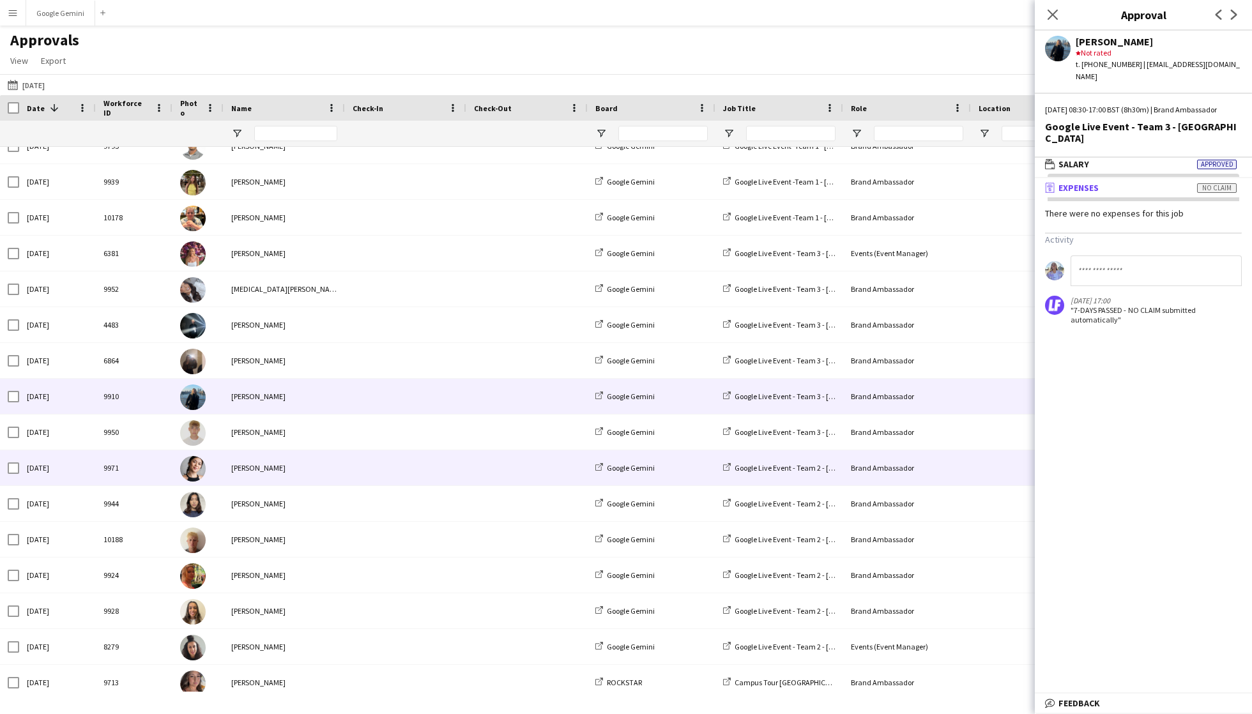
click at [284, 481] on div "[PERSON_NAME]" at bounding box center [284, 467] width 121 height 35
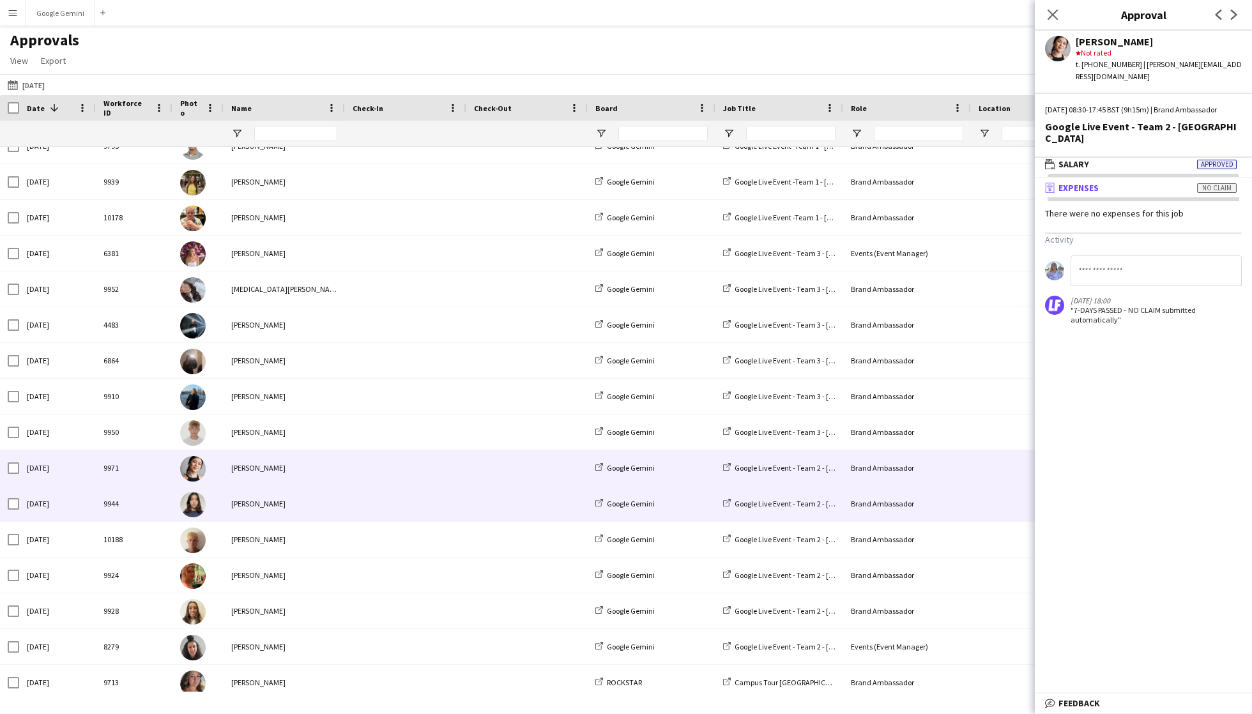
click at [282, 512] on div "[PERSON_NAME]" at bounding box center [284, 503] width 121 height 35
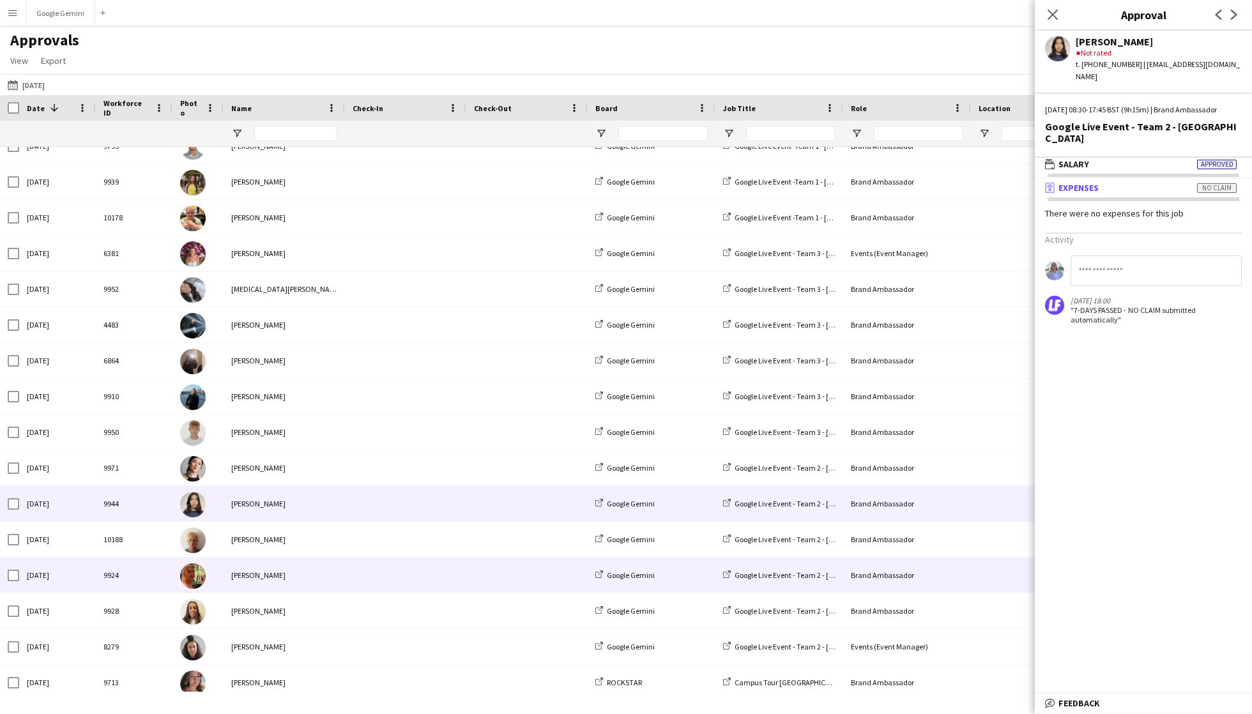
click at [280, 560] on div "[PERSON_NAME]" at bounding box center [284, 575] width 121 height 35
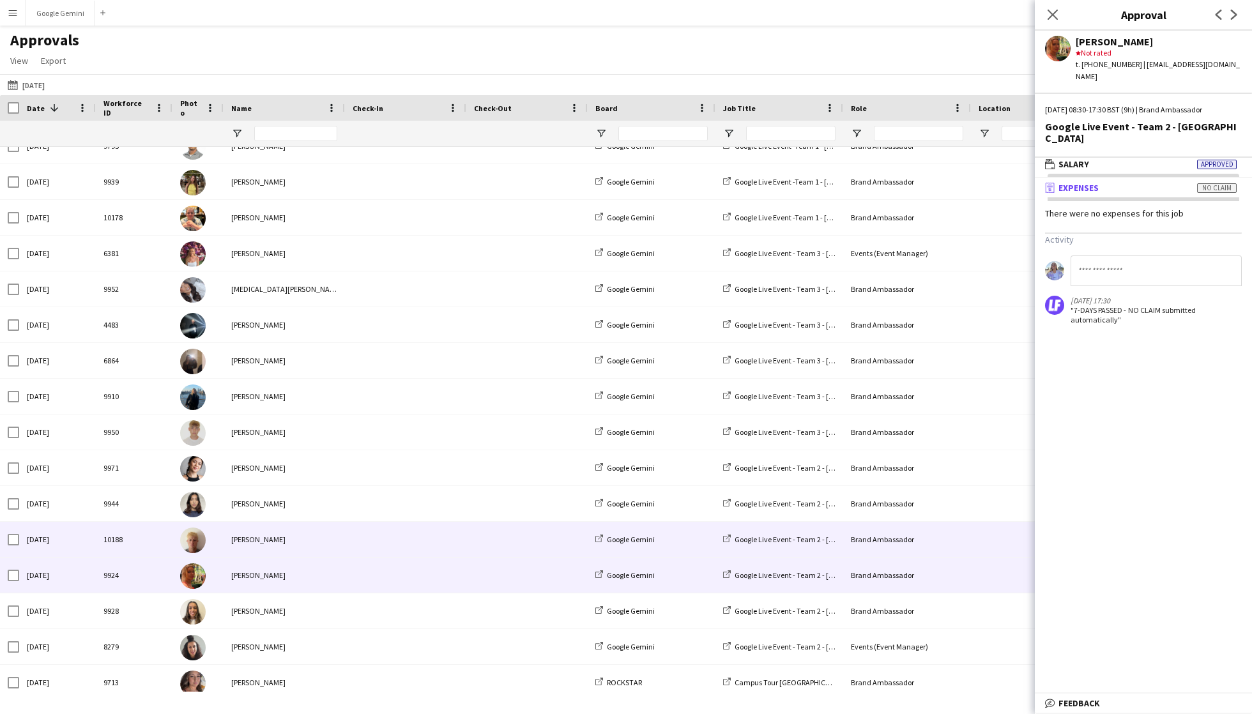
click at [286, 538] on div "[PERSON_NAME]" at bounding box center [284, 539] width 121 height 35
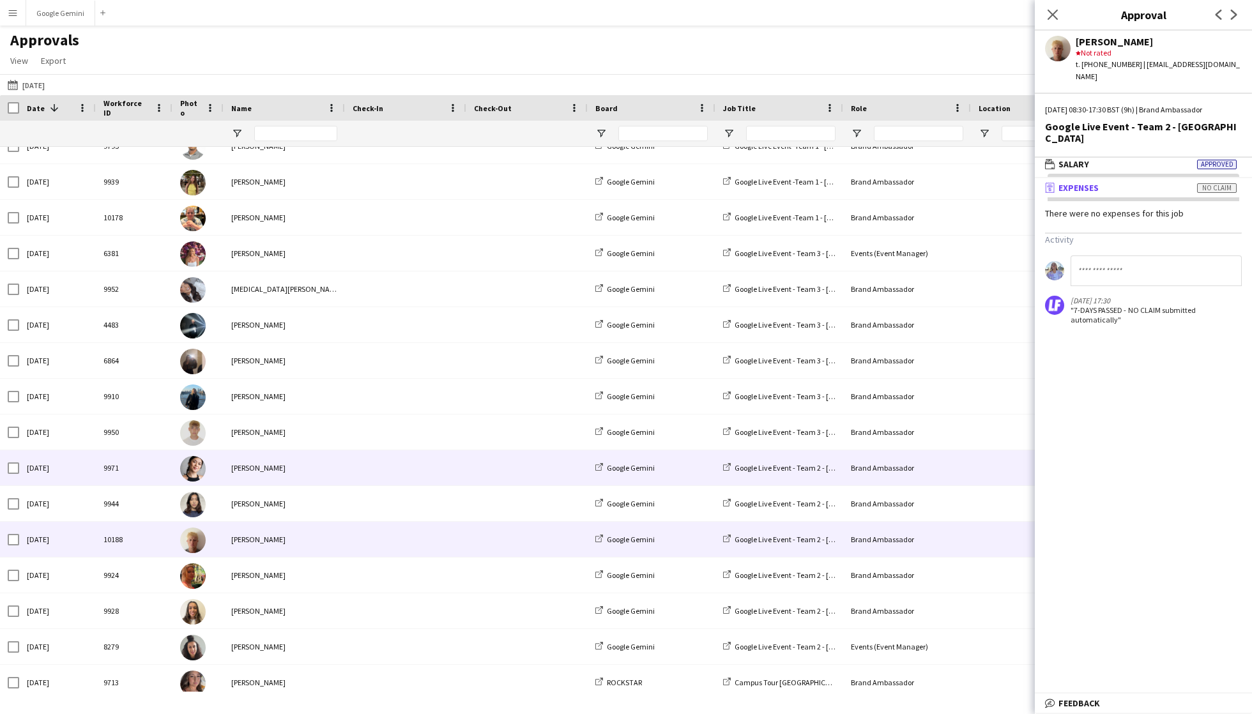
click at [302, 450] on div "[PERSON_NAME]" at bounding box center [284, 467] width 121 height 35
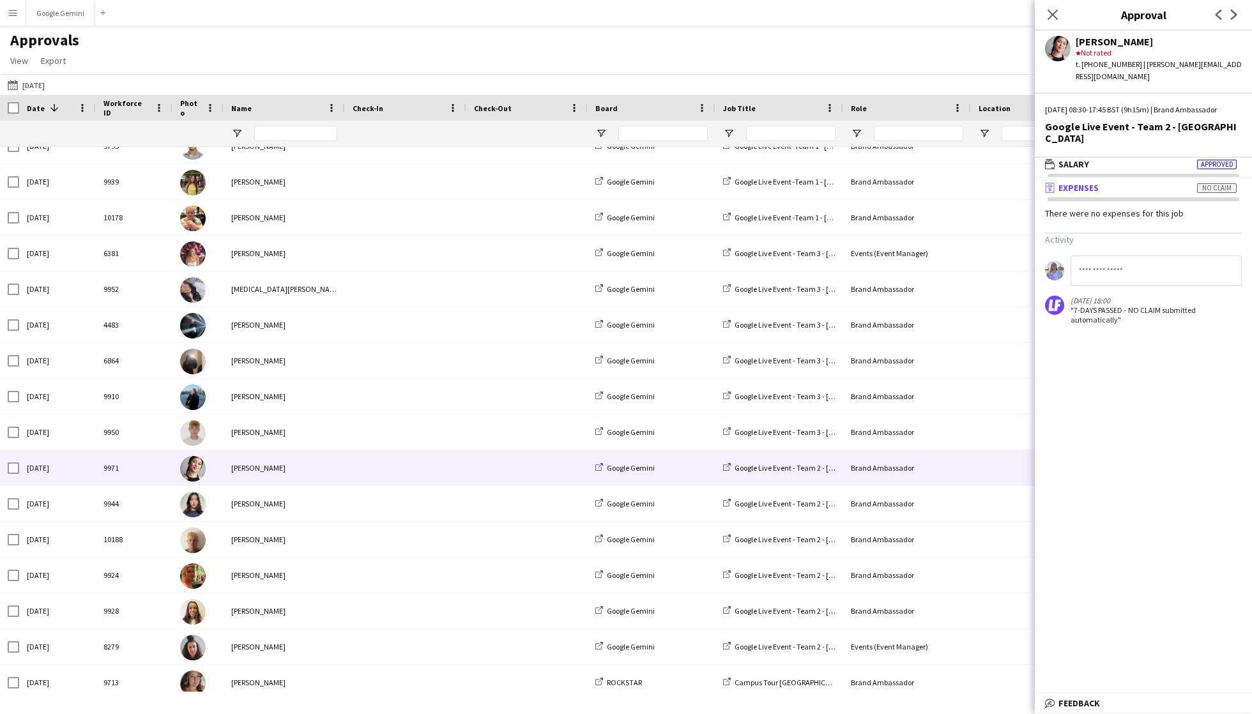
click at [1133, 305] on div ""7-DAYS PASSED - NO CLAIM submitted automatically"" at bounding box center [1136, 314] width 132 height 19
